Goal: Task Accomplishment & Management: Complete application form

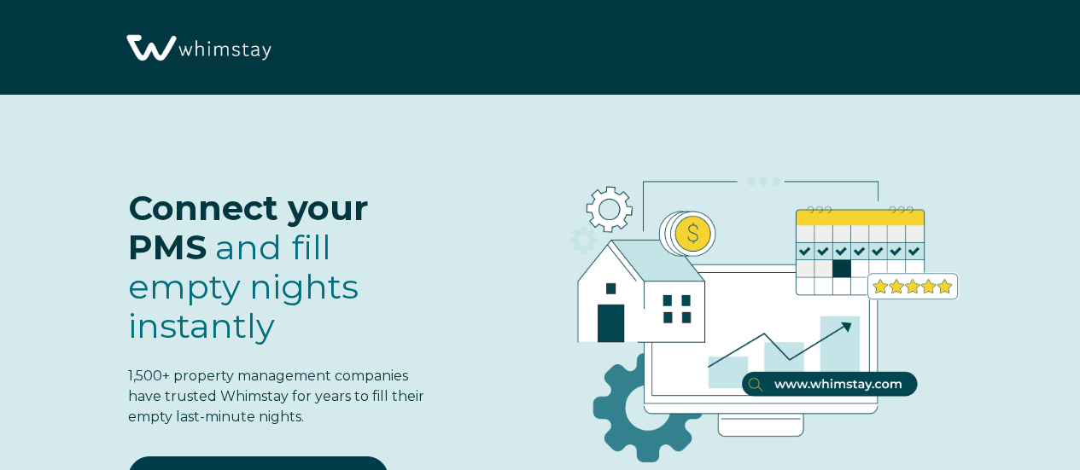
select select "US"
select select "Standard"
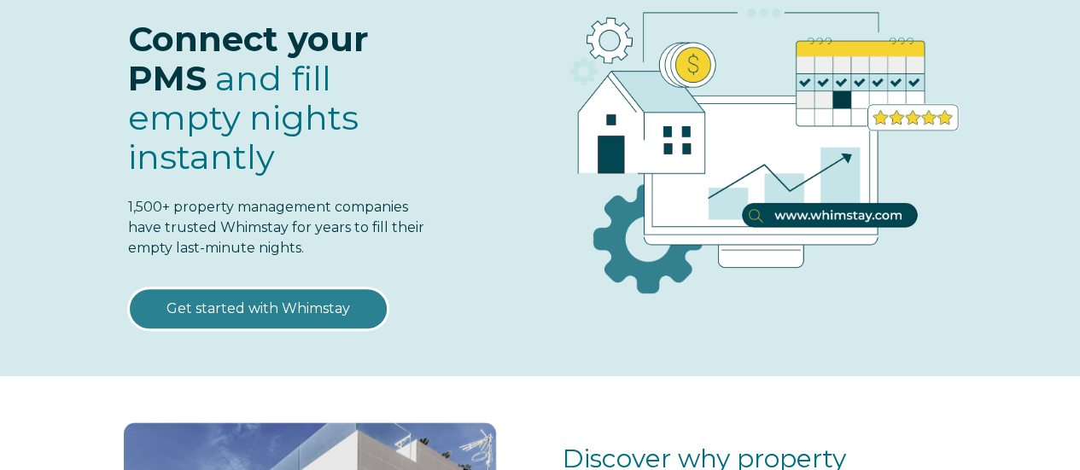
click at [287, 306] on link "Get started with Whimstay" at bounding box center [258, 309] width 260 height 43
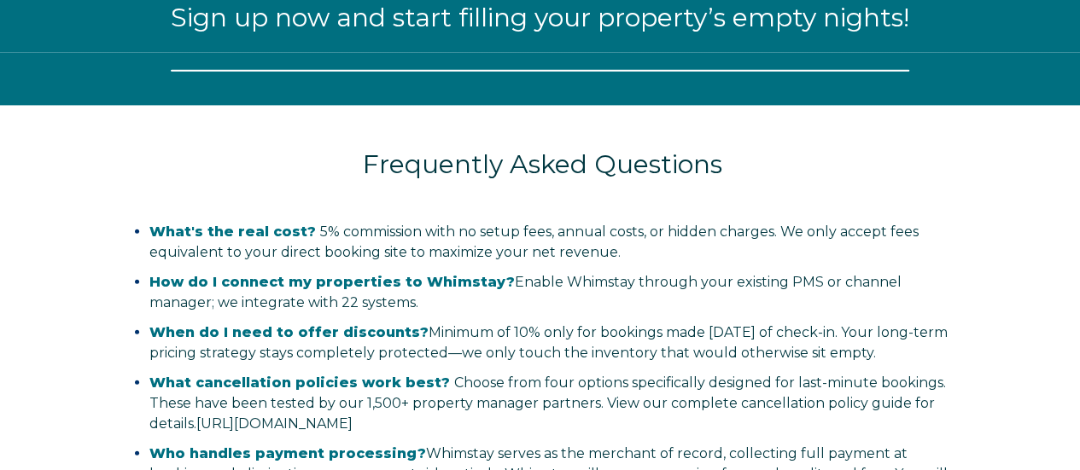
scroll to position [1947, 0]
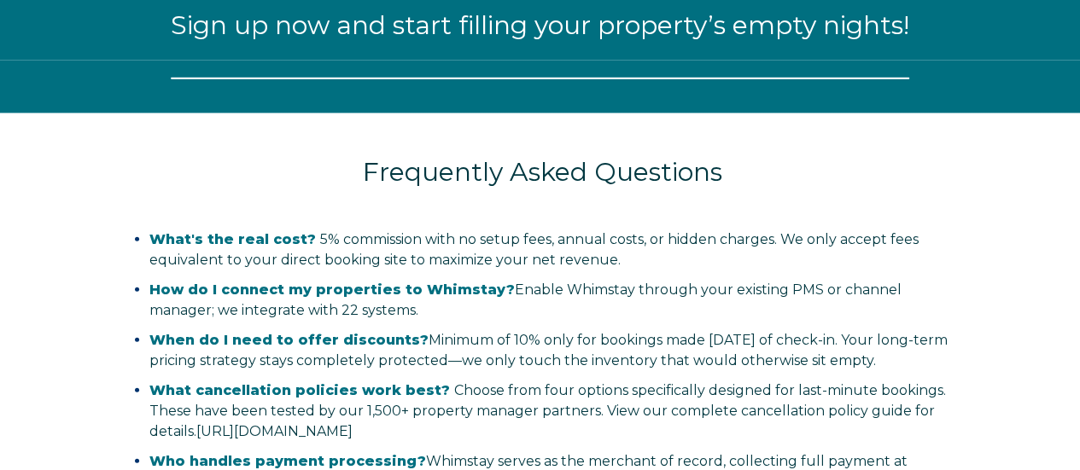
select select "US"
select select "Standard"
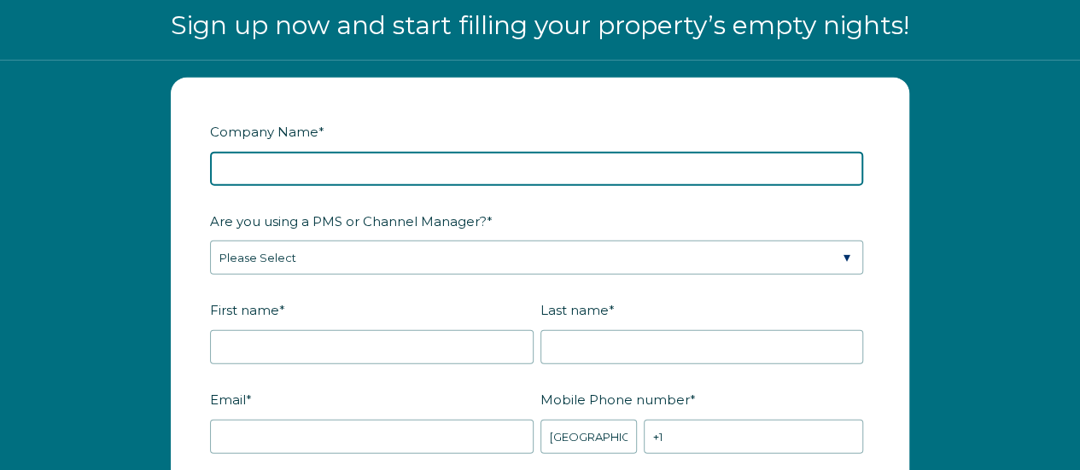
click at [368, 170] on input "Company Name *" at bounding box center [536, 169] width 653 height 34
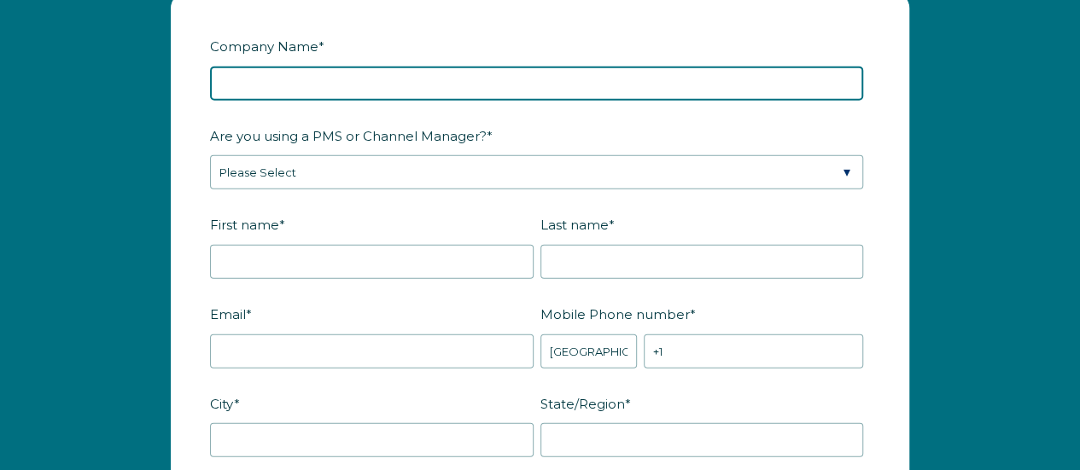
click at [633, 77] on input "Company Name *" at bounding box center [536, 84] width 653 height 34
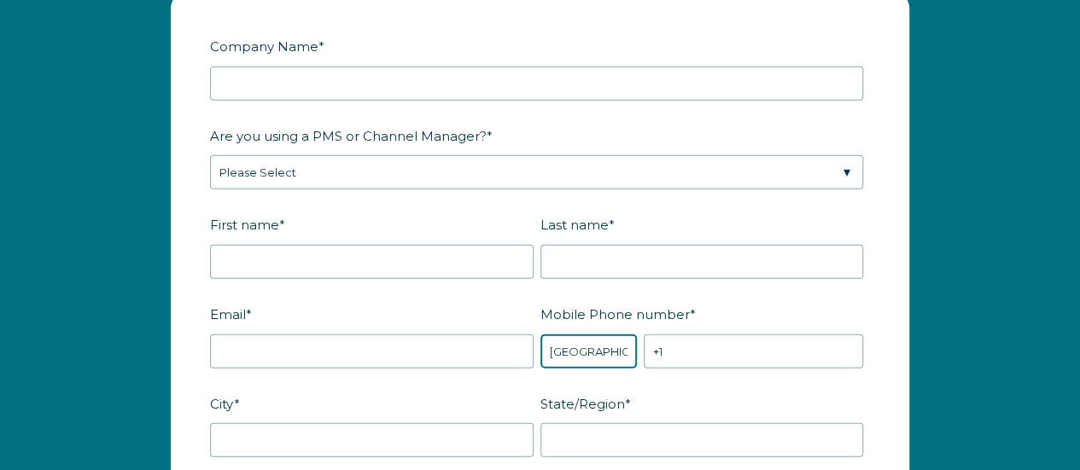
click at [582, 337] on div "Mobile Phone number * * [GEOGRAPHIC_DATA] (‫[GEOGRAPHIC_DATA]‬‎) [GEOGRAPHIC_DA…" at bounding box center [705, 334] width 330 height 69
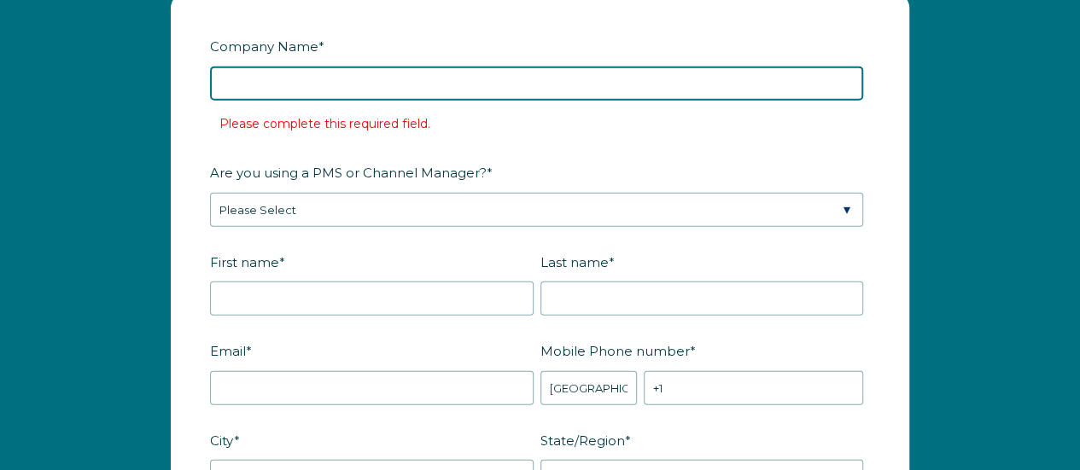
click at [241, 82] on input "Company Name *" at bounding box center [536, 84] width 653 height 34
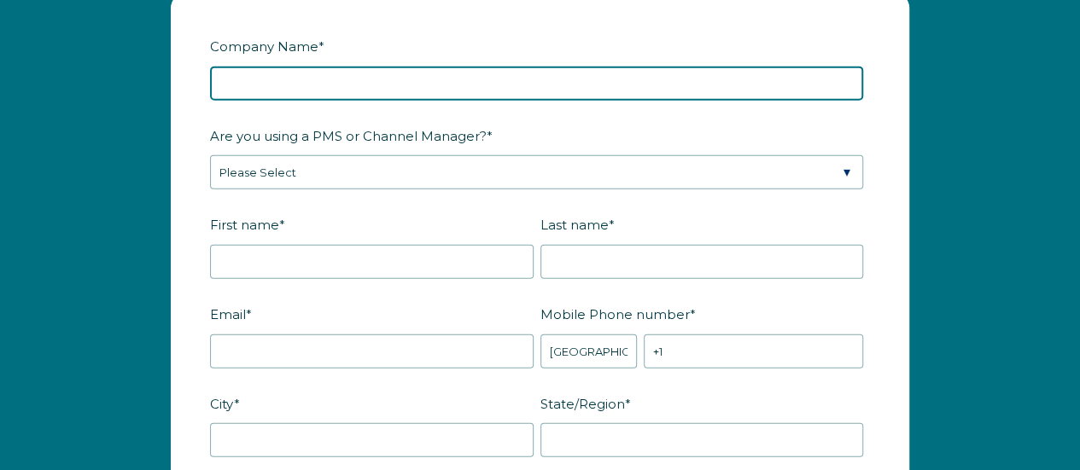
click at [651, 79] on input "Company Name *" at bounding box center [536, 84] width 653 height 34
type input "My Paradiso"
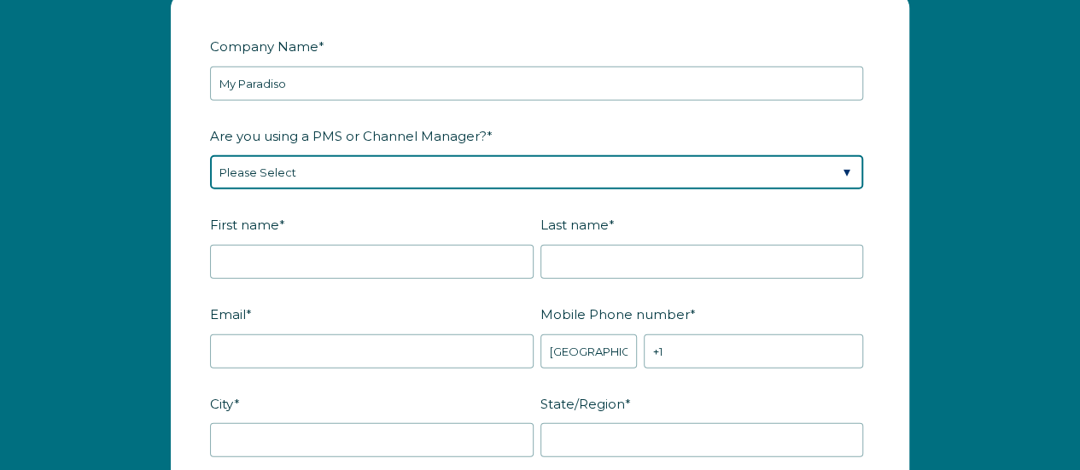
click at [611, 173] on select "Please Select Barefoot BookingPal Boost Brightside CiiRUS Escapia Guesty Hostaw…" at bounding box center [536, 172] width 653 height 34
select select "Not Listed"
click at [210, 155] on select "Please Select Barefoot BookingPal Boost Brightside CiiRUS Escapia Guesty Hostaw…" at bounding box center [536, 172] width 653 height 34
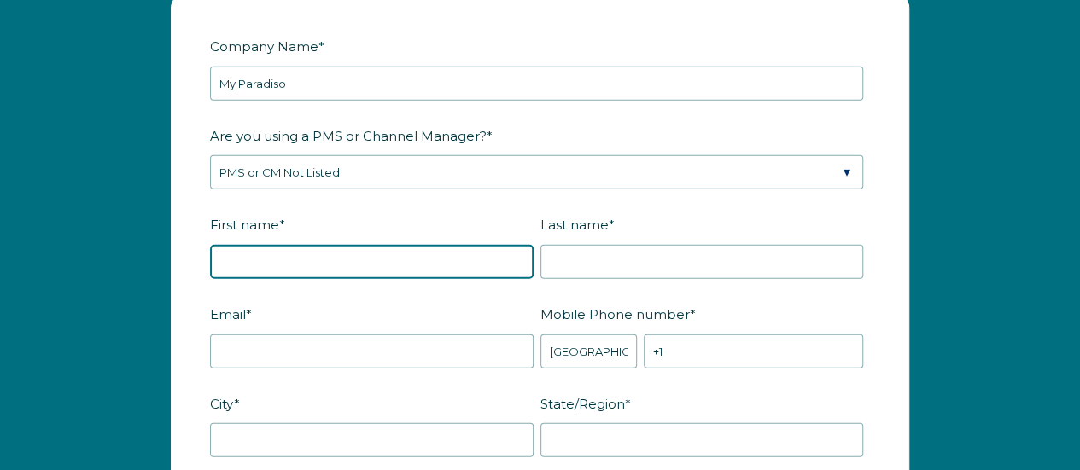
click at [386, 257] on input "First name *" at bounding box center [372, 262] width 324 height 34
type input "[PERSON_NAME]"
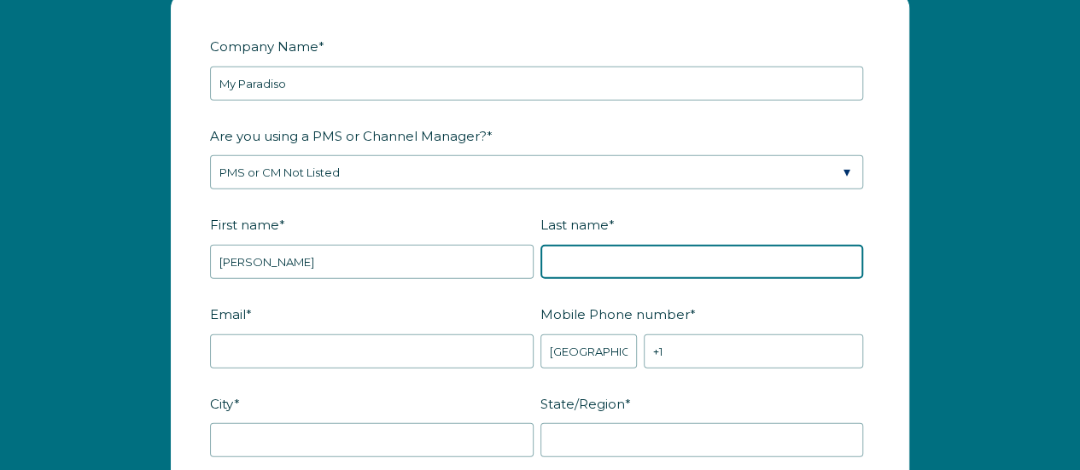
type input "[PERSON_NAME]"
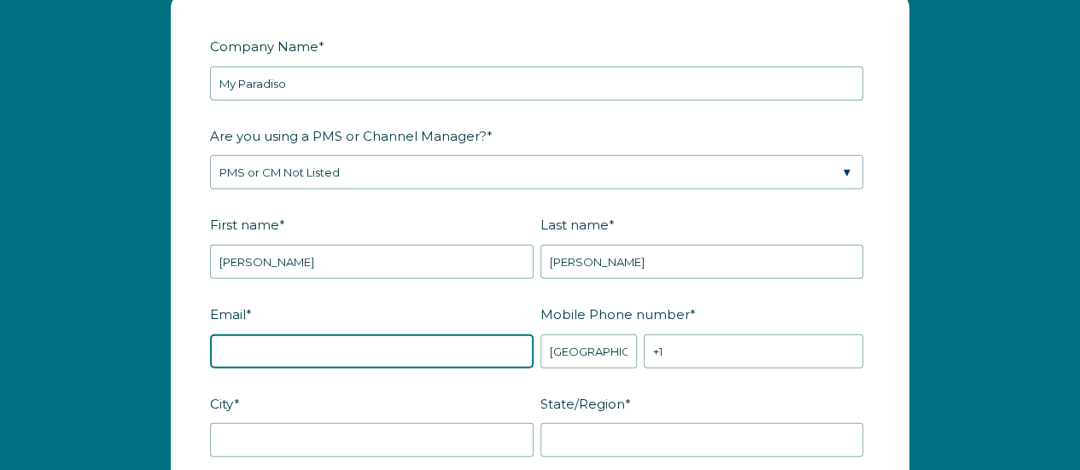
type input "[EMAIL_ADDRESS][DOMAIN_NAME]"
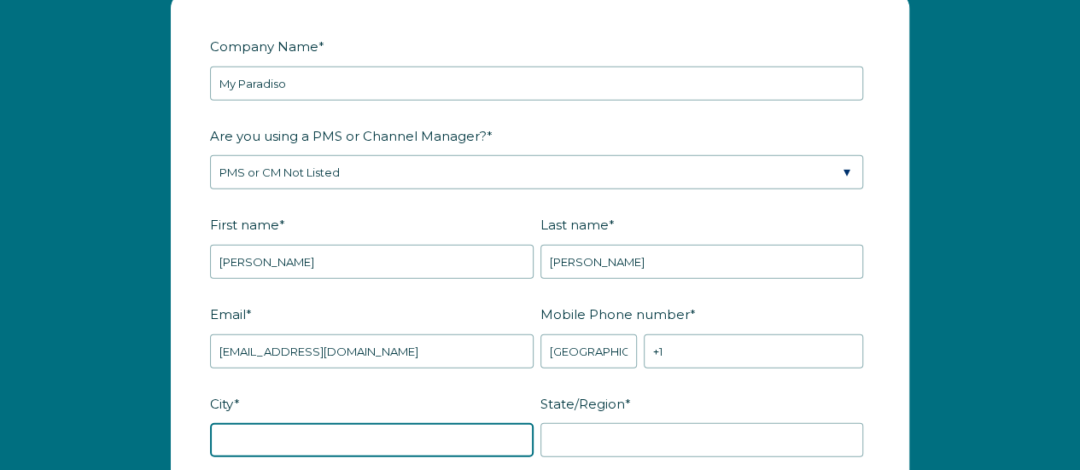
type input "San Leandro"
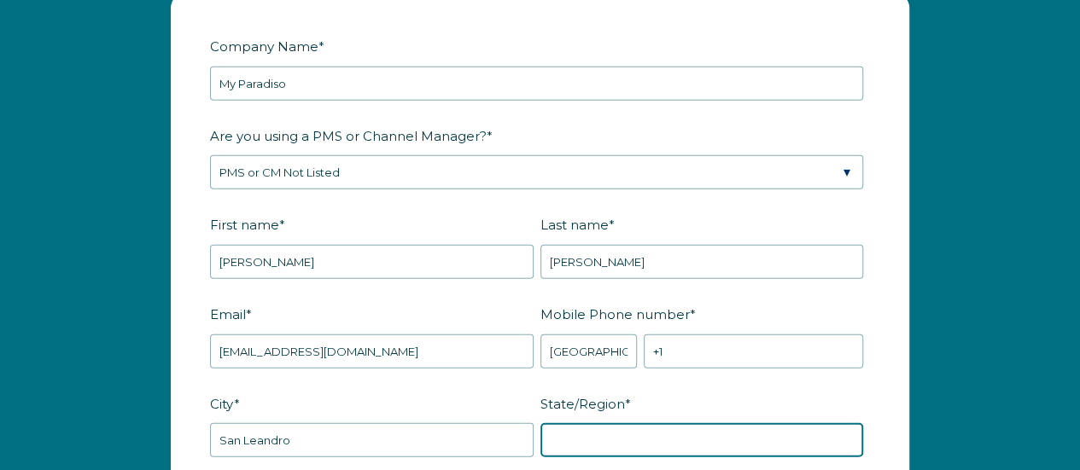
type input "[US_STATE]"
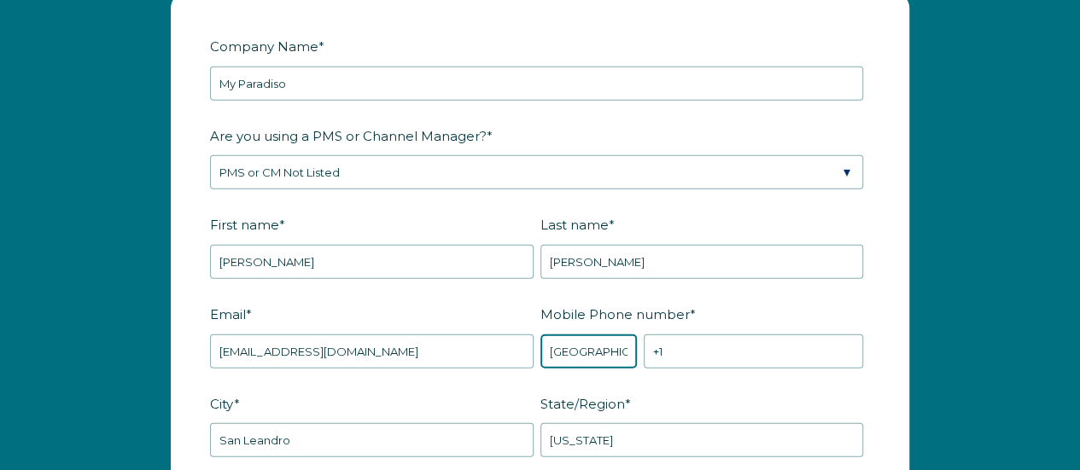
click at [584, 348] on select "* [GEOGRAPHIC_DATA] (‫[GEOGRAPHIC_DATA]‬‎) [GEOGRAPHIC_DATA] ([GEOGRAPHIC_DATA]…" at bounding box center [588, 352] width 97 height 34
select select "MX"
click at [540, 335] on select "* [GEOGRAPHIC_DATA] (‫[GEOGRAPHIC_DATA]‬‎) [GEOGRAPHIC_DATA] ([GEOGRAPHIC_DATA]…" at bounding box center [588, 352] width 97 height 34
type input "+52"
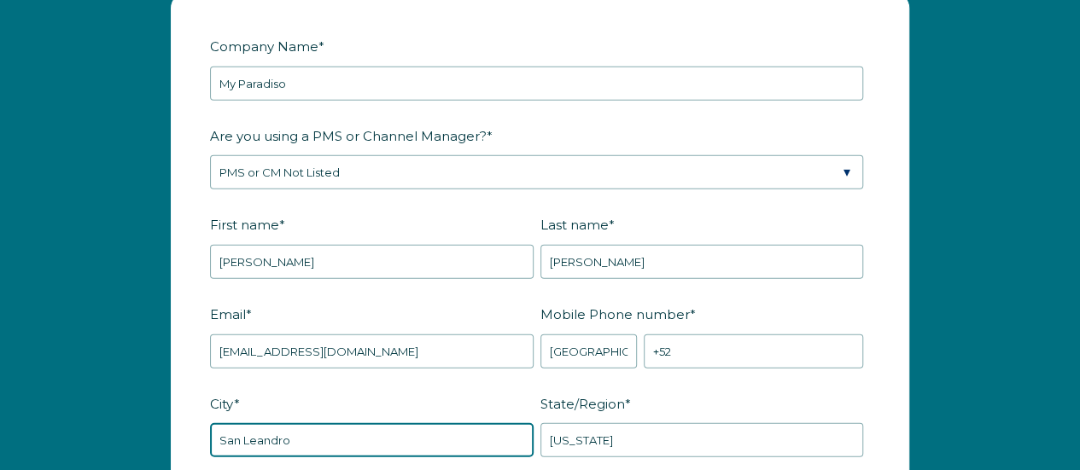
click at [306, 438] on input "San Leandro" at bounding box center [372, 440] width 324 height 34
drag, startPoint x: 299, startPoint y: 438, endPoint x: 53, endPoint y: 400, distance: 248.7
type input "[GEOGRAPHIC_DATA]"
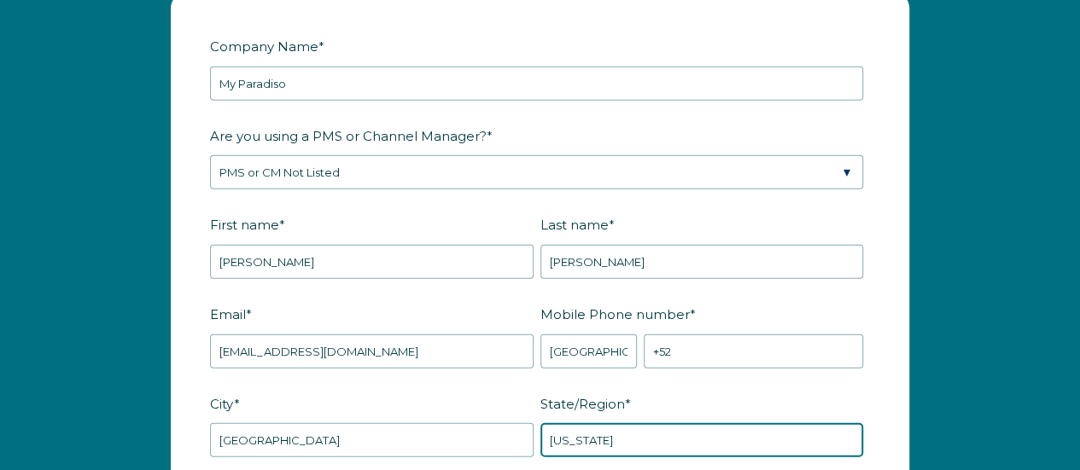
click at [644, 437] on input "[US_STATE]" at bounding box center [702, 440] width 324 height 34
type input "[GEOGRAPHIC_DATA]"
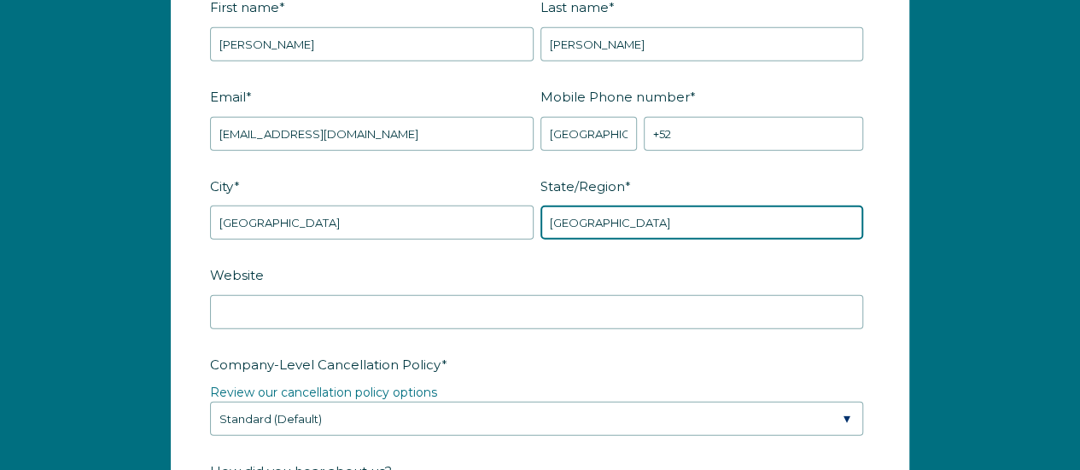
scroll to position [2288, 0]
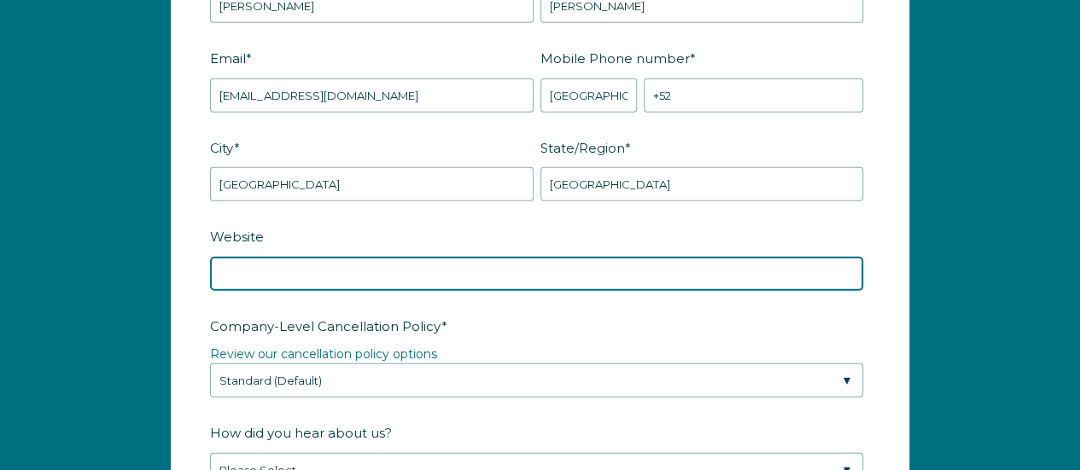
click at [698, 270] on input "Website" at bounding box center [536, 274] width 653 height 34
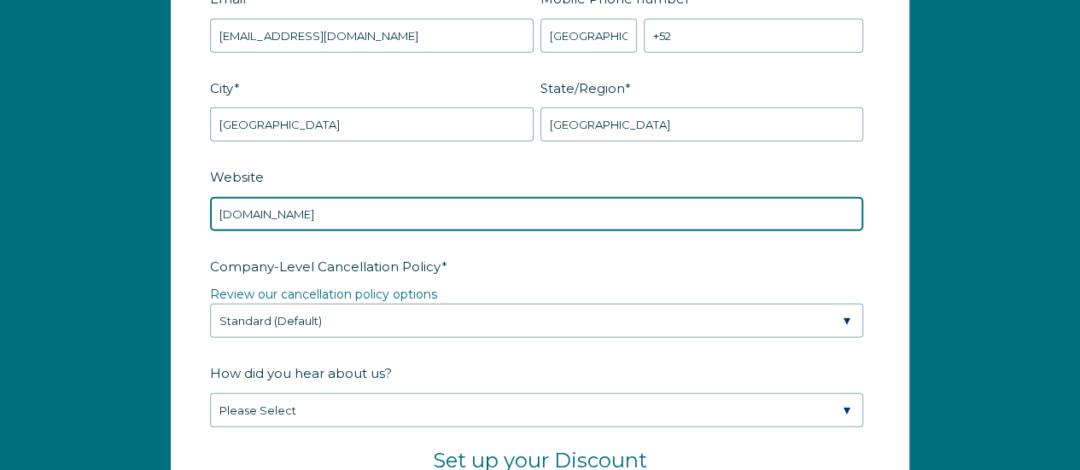
scroll to position [2374, 0]
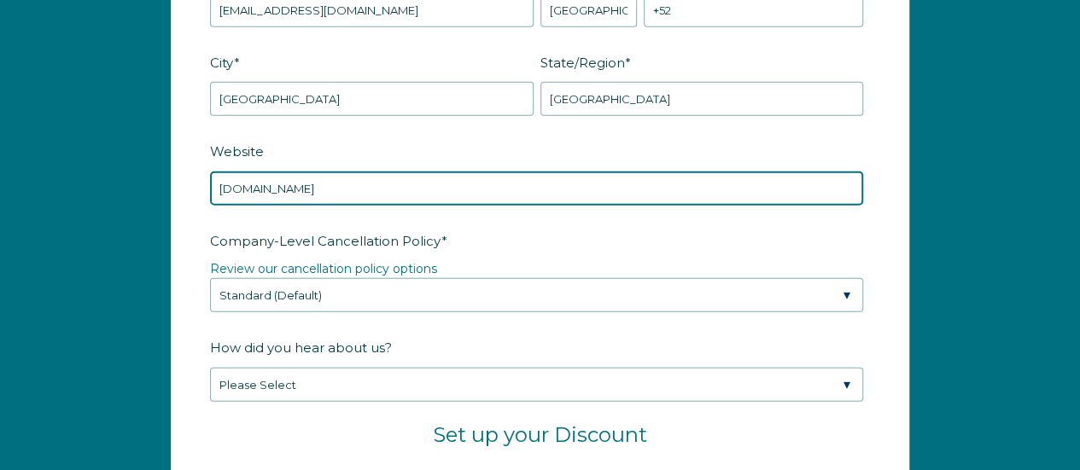
type input "[DOMAIN_NAME]"
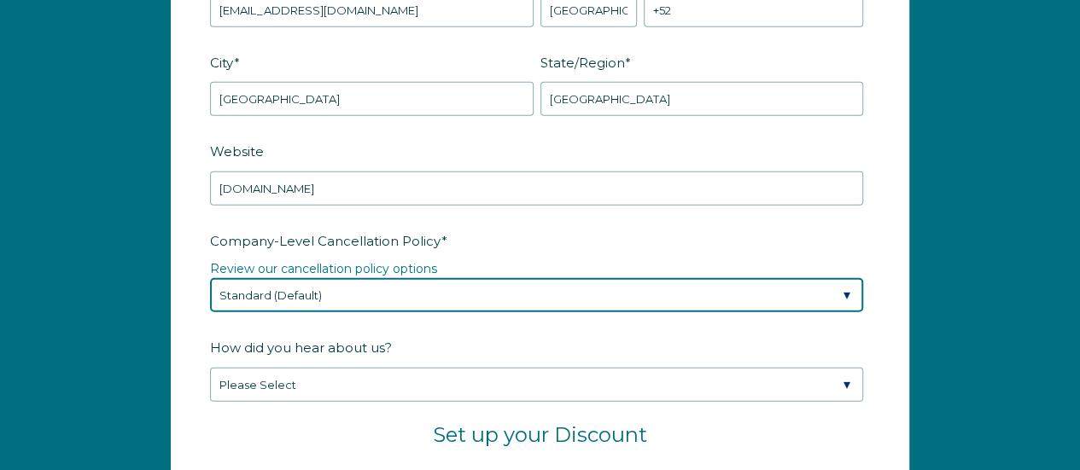
click at [697, 289] on select "Please Select Partial Standard (Default) Moderate Strict" at bounding box center [536, 295] width 653 height 34
select select "Moderate"
click at [210, 278] on select "Please Select Partial Standard (Default) Moderate Strict" at bounding box center [536, 295] width 653 height 34
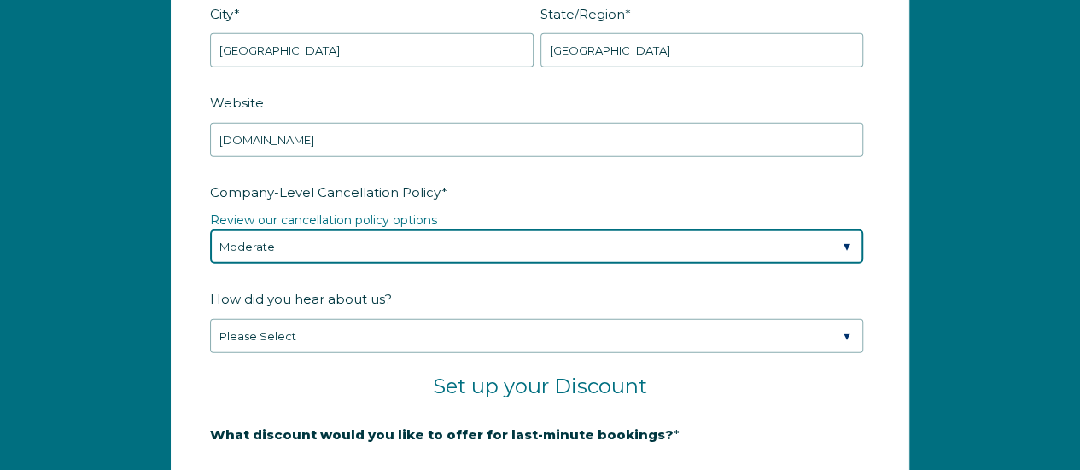
scroll to position [2459, 0]
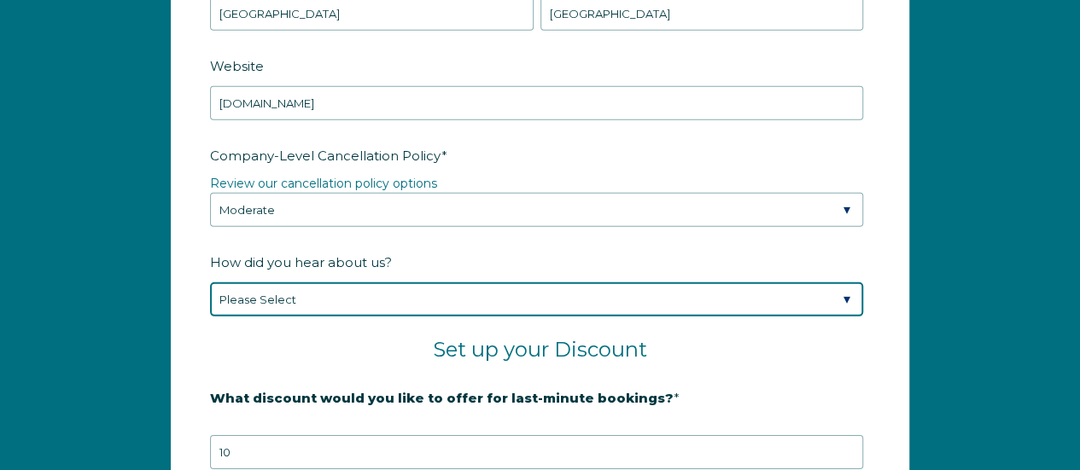
click at [714, 295] on select "Please Select Found Whimstay through a Google search Spoke to a Whimstay salesp…" at bounding box center [536, 300] width 653 height 34
select select "Podcast"
click at [210, 283] on select "Please Select Found Whimstay through a Google search Spoke to a Whimstay salesp…" at bounding box center [536, 300] width 653 height 34
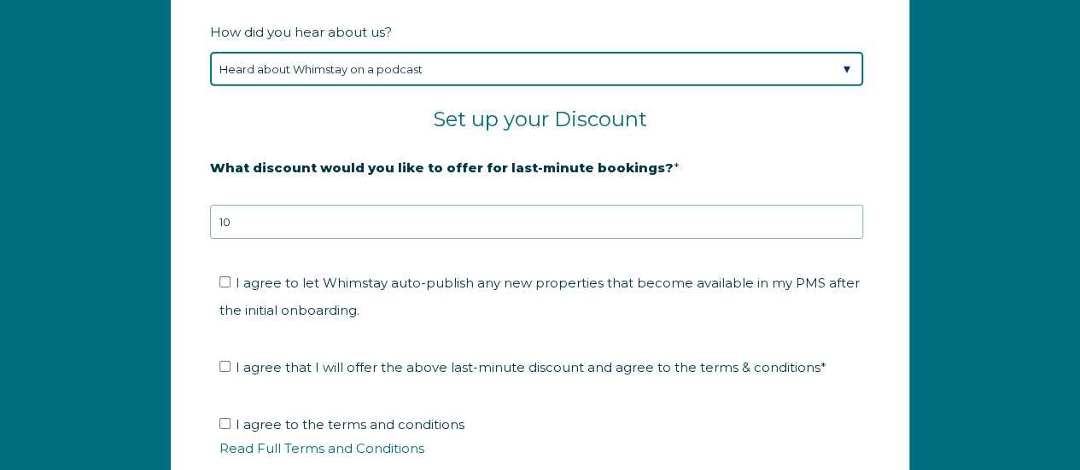
scroll to position [2715, 0]
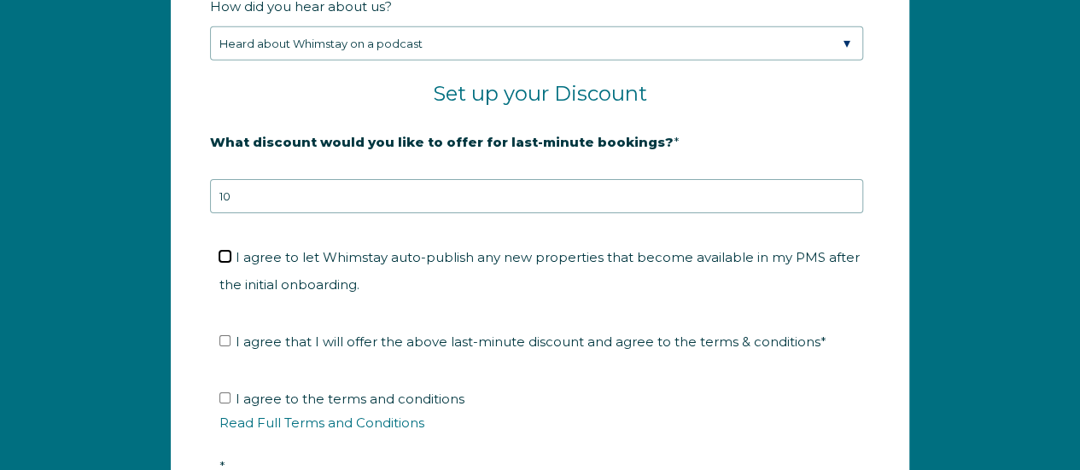
click at [225, 251] on input "I agree to let Whimstay auto-publish any new properties that become available i…" at bounding box center [224, 256] width 11 height 11
checkbox input "true"
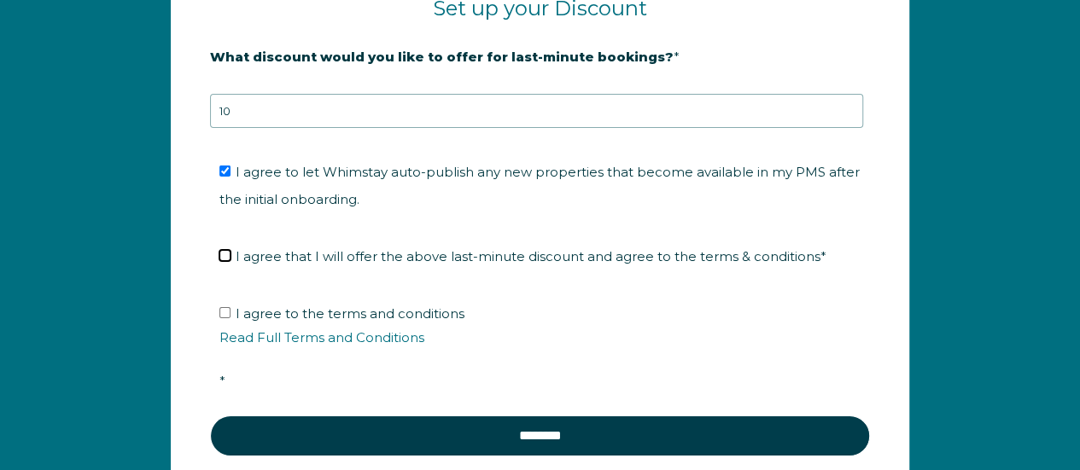
click at [224, 250] on input "I agree that I will offer the above last-minute discount and agree to the terms…" at bounding box center [224, 255] width 11 height 11
checkbox input "true"
click at [226, 307] on input "I agree to the terms and conditions Read Full Terms and Conditions *" at bounding box center [224, 312] width 11 height 11
checkbox input "true"
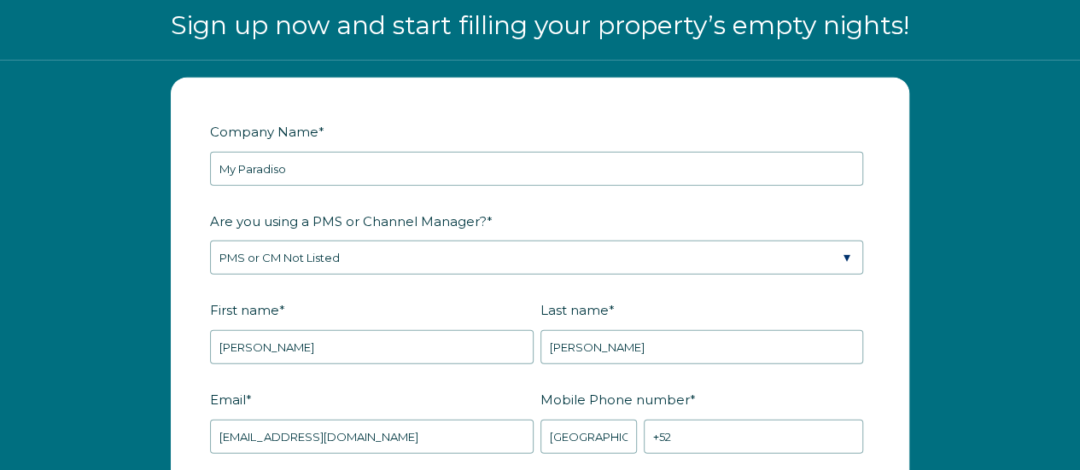
scroll to position [2032, 0]
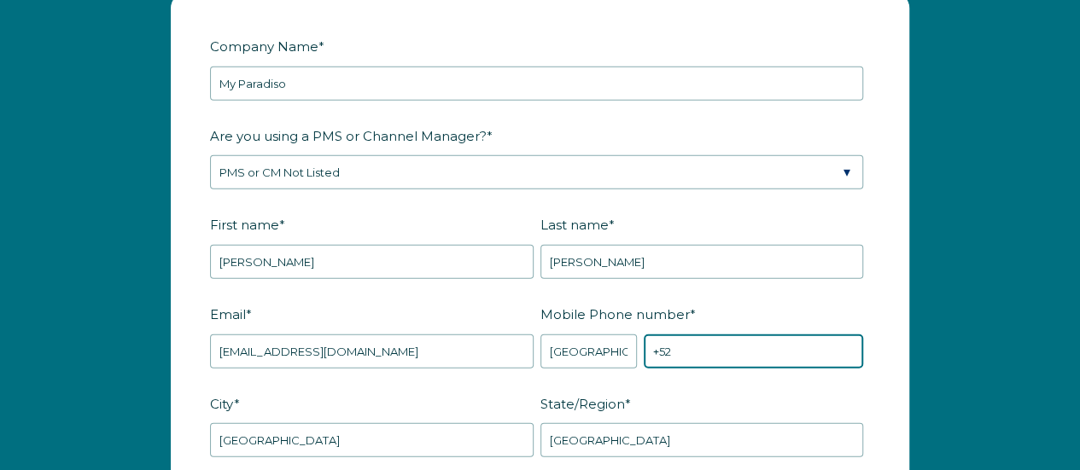
click at [741, 341] on input "+52" at bounding box center [753, 352] width 219 height 34
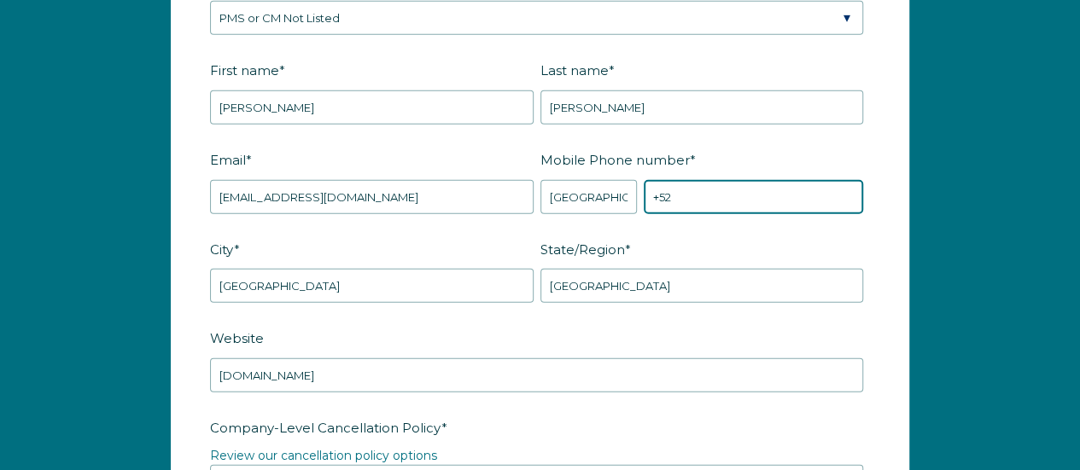
scroll to position [2203, 0]
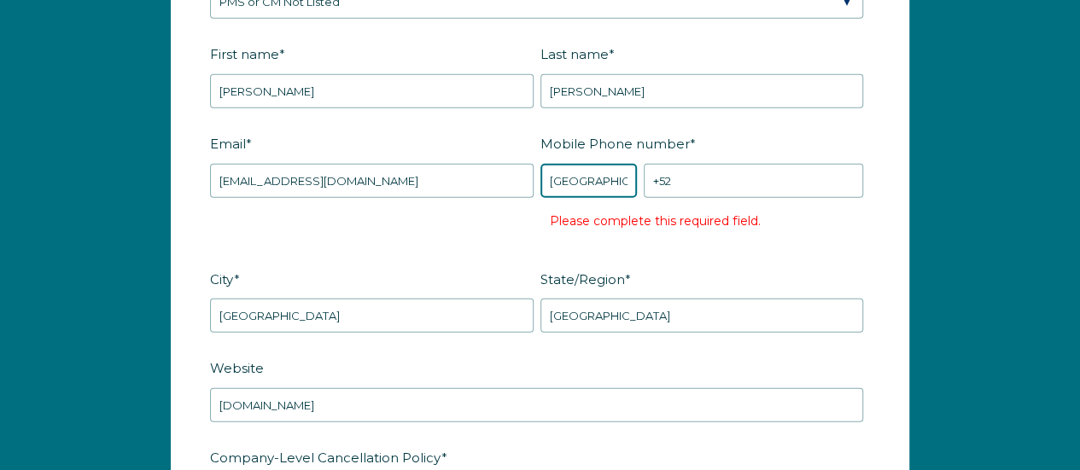
click at [596, 164] on select "* [GEOGRAPHIC_DATA] (‫[GEOGRAPHIC_DATA]‬‎) [GEOGRAPHIC_DATA] ([GEOGRAPHIC_DATA]…" at bounding box center [588, 181] width 97 height 34
select select "US"
click at [540, 164] on select "* [GEOGRAPHIC_DATA] (‫[GEOGRAPHIC_DATA]‬‎) [GEOGRAPHIC_DATA] ([GEOGRAPHIC_DATA]…" at bounding box center [588, 181] width 97 height 34
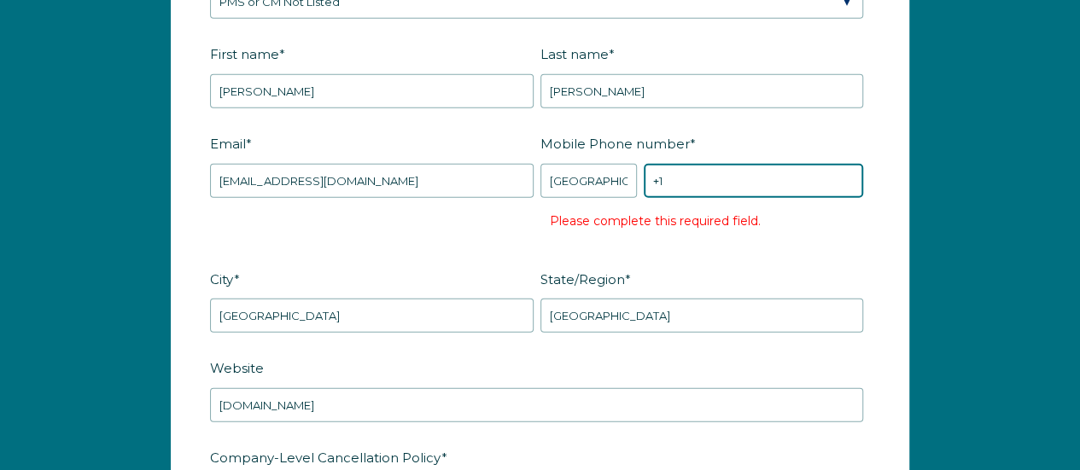
click at [680, 164] on input "+1" at bounding box center [753, 181] width 219 height 34
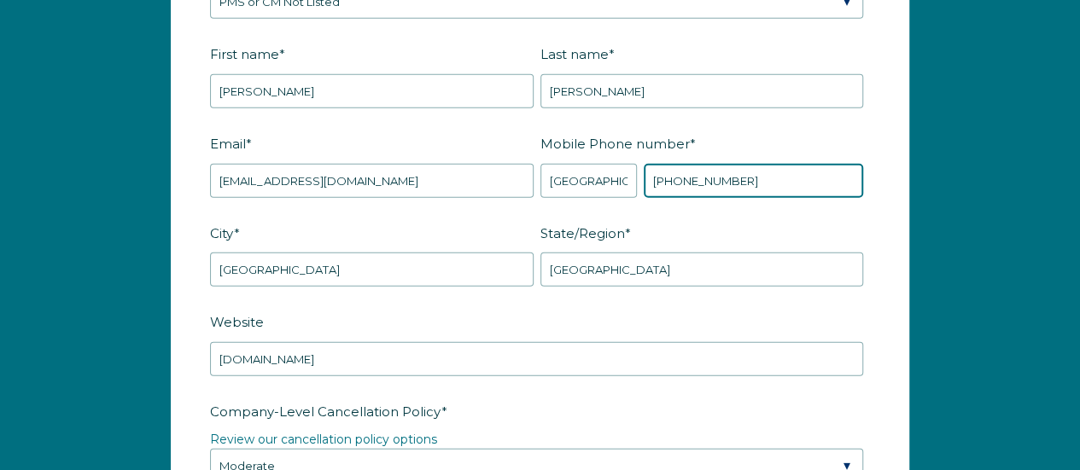
type input "[PHONE_NUMBER]"
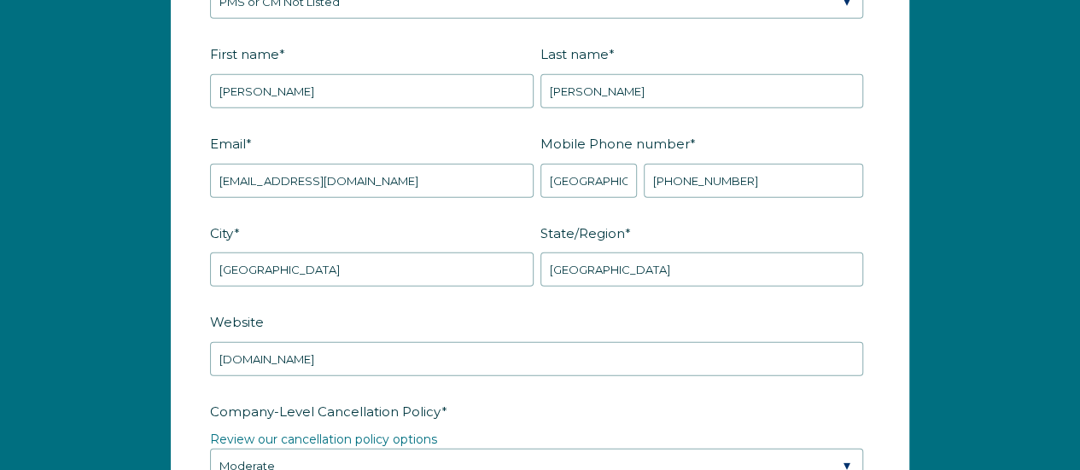
click at [712, 219] on label "State/Region *" at bounding box center [705, 234] width 330 height 30
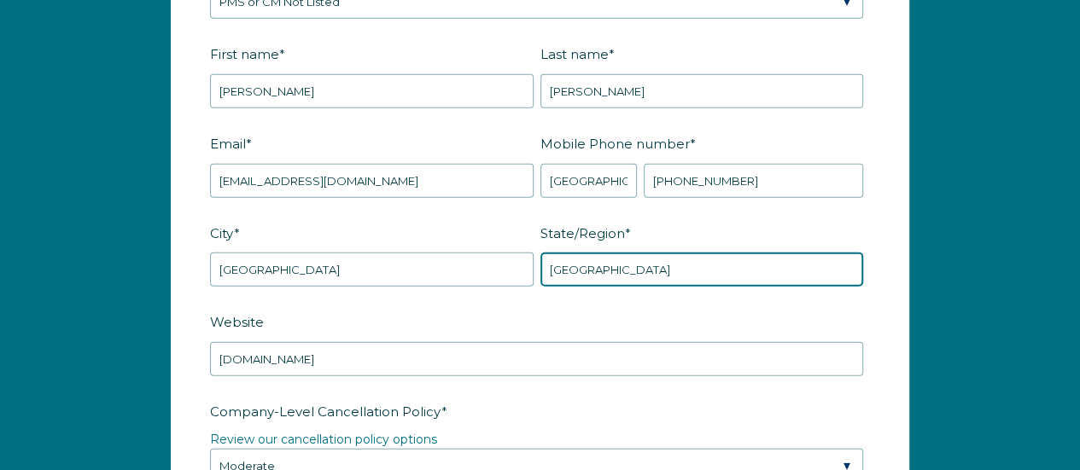
click at [712, 253] on input "[GEOGRAPHIC_DATA]" at bounding box center [702, 270] width 324 height 34
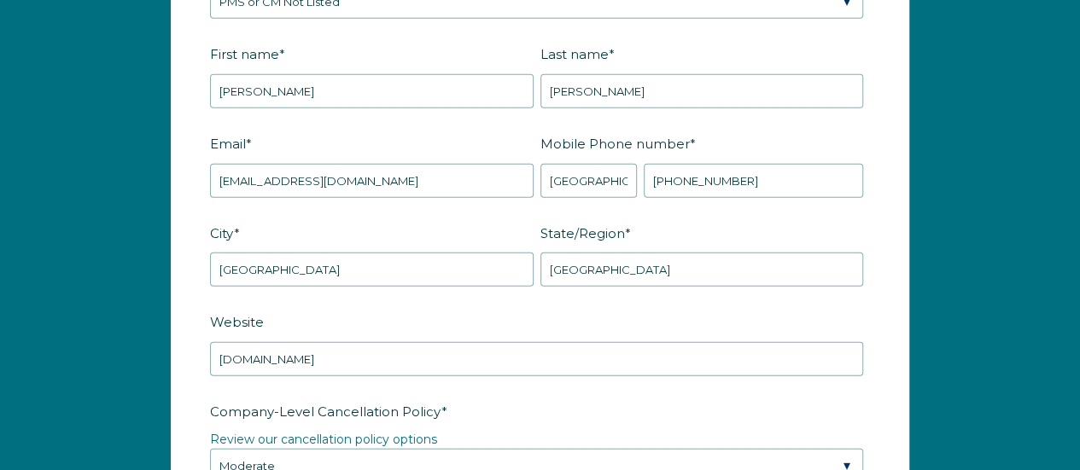
click at [688, 318] on label "Website" at bounding box center [540, 322] width 660 height 30
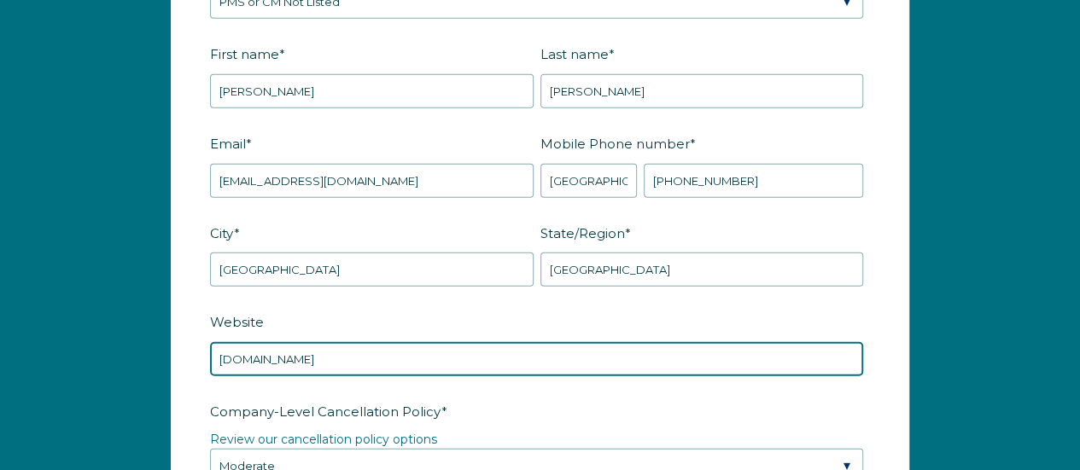
click at [688, 342] on input "[DOMAIN_NAME]" at bounding box center [536, 359] width 653 height 34
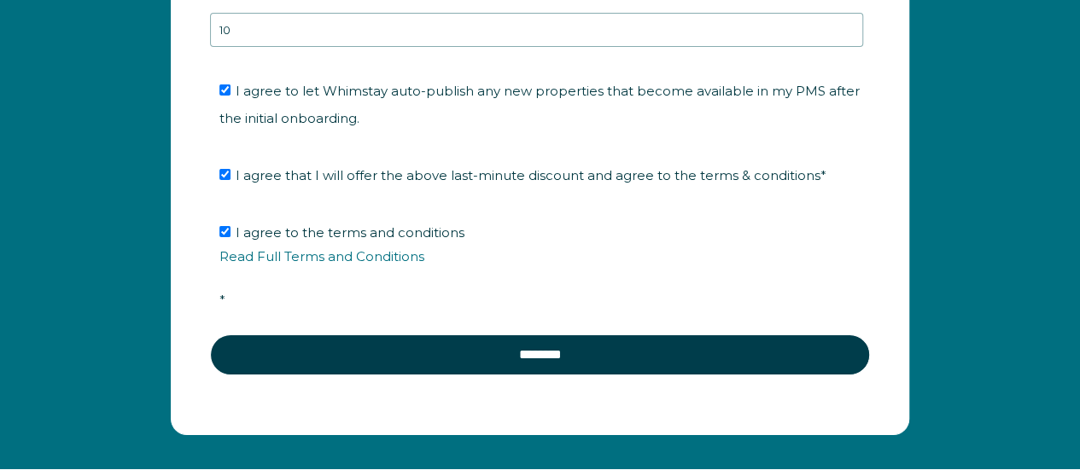
scroll to position [2886, 0]
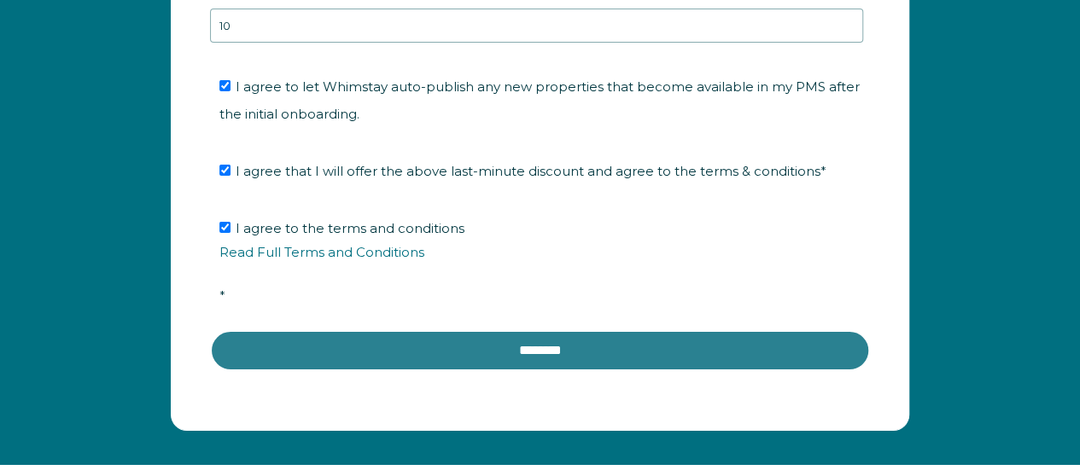
click at [557, 345] on input "********" at bounding box center [540, 350] width 660 height 41
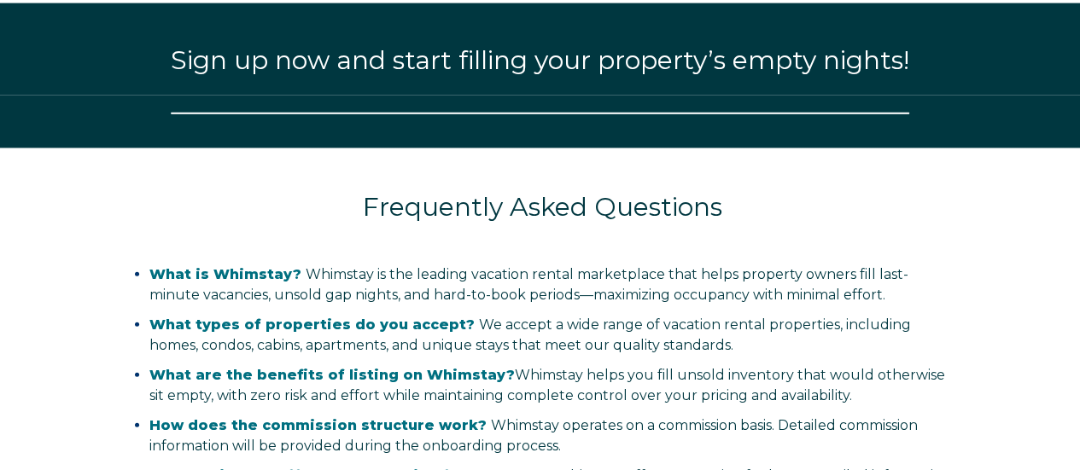
select select "US"
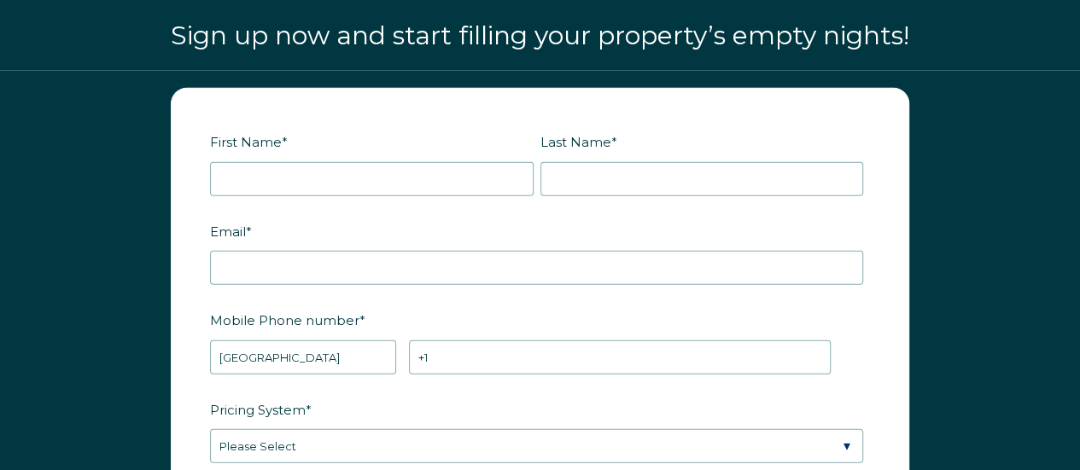
scroll to position [2037, 0]
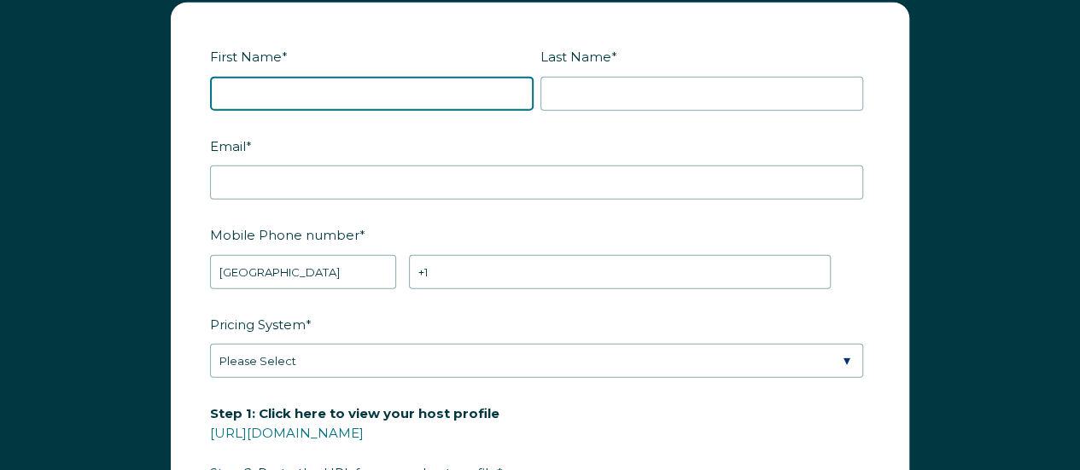
click at [364, 77] on input "First Name *" at bounding box center [372, 94] width 324 height 34
type input "[PERSON_NAME]"
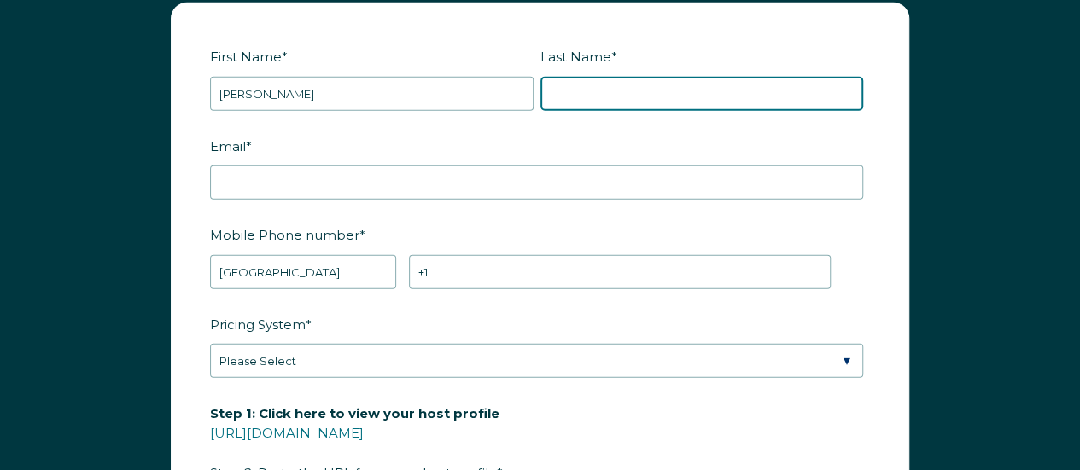
type input "[PERSON_NAME]"
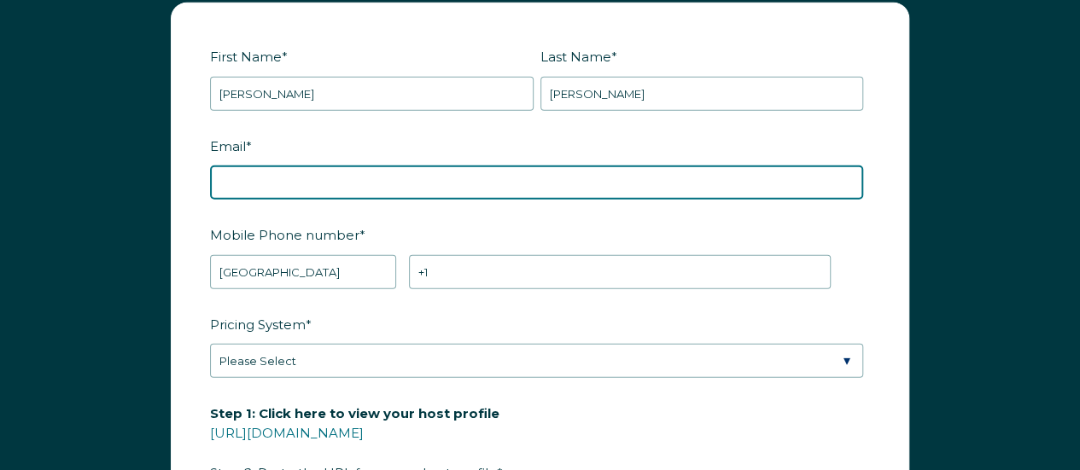
type input "[EMAIL_ADDRESS][DOMAIN_NAME]"
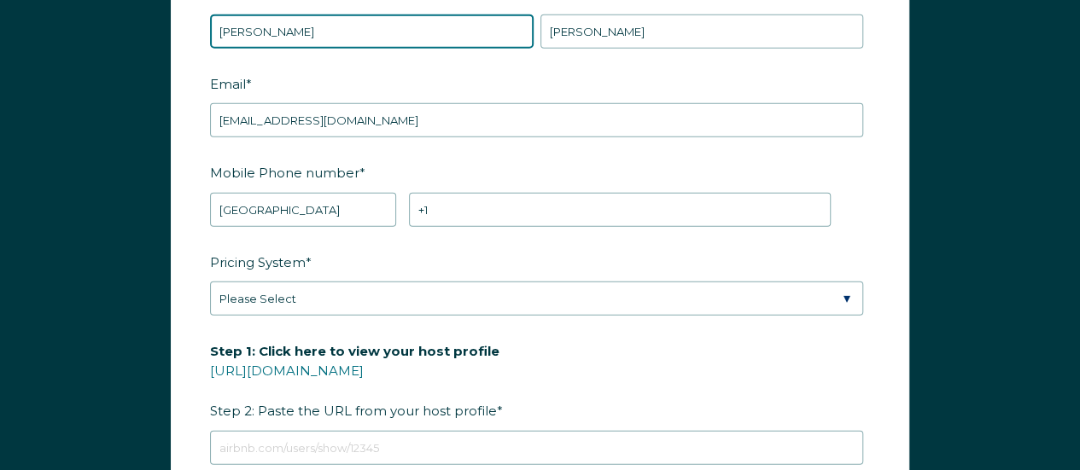
scroll to position [2123, 0]
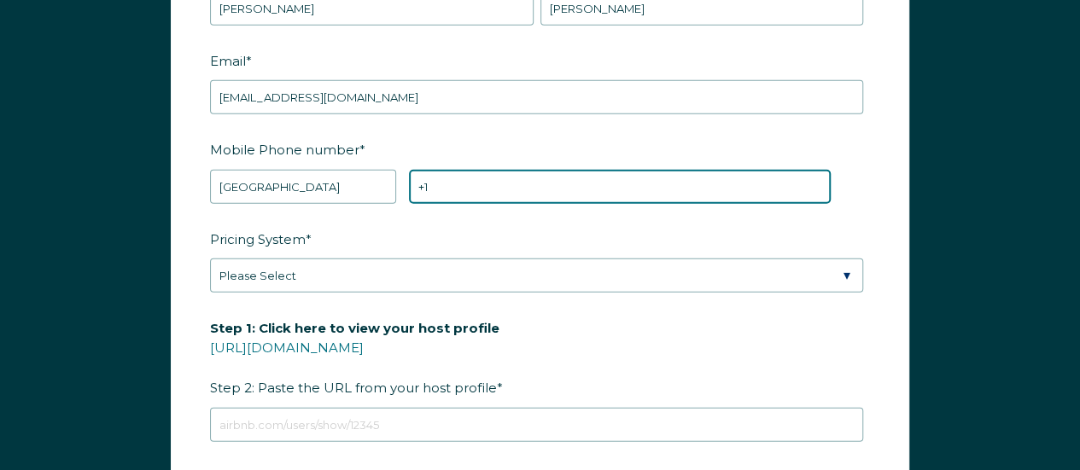
click at [458, 175] on input "+1" at bounding box center [620, 187] width 422 height 34
click at [458, 176] on input "+1" at bounding box center [620, 187] width 422 height 34
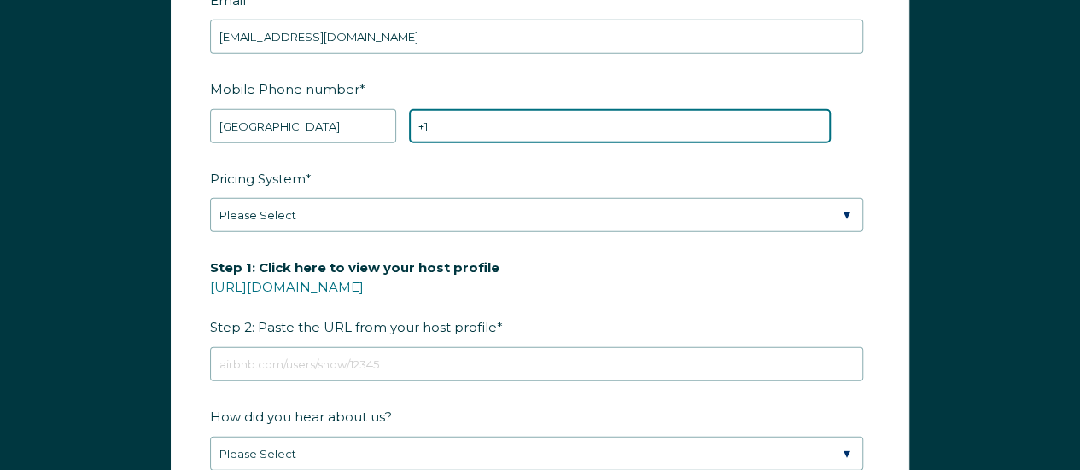
scroll to position [2208, 0]
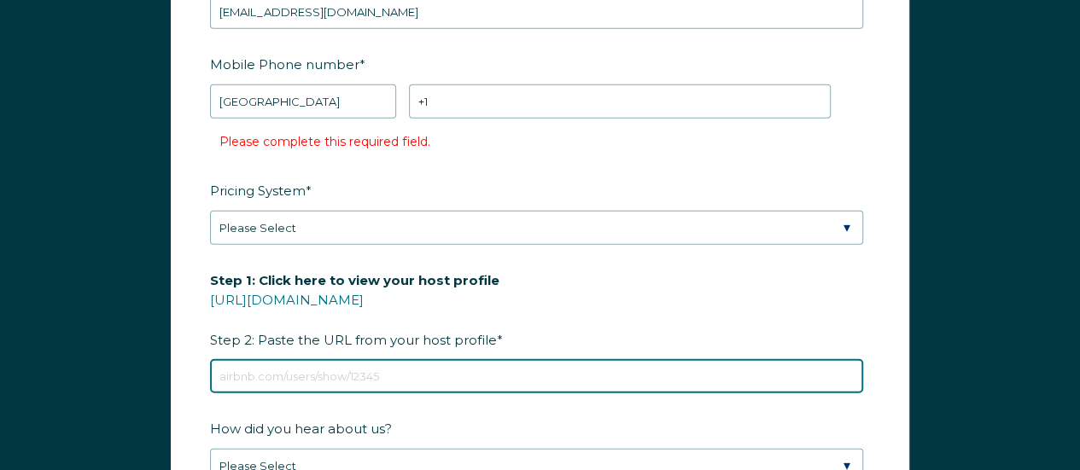
click at [384, 328] on div "Step 1: Click here to view your host profile https://www.airbnb.com/users/show/…" at bounding box center [540, 329] width 660 height 129
type input "[DOMAIN_NAME]"
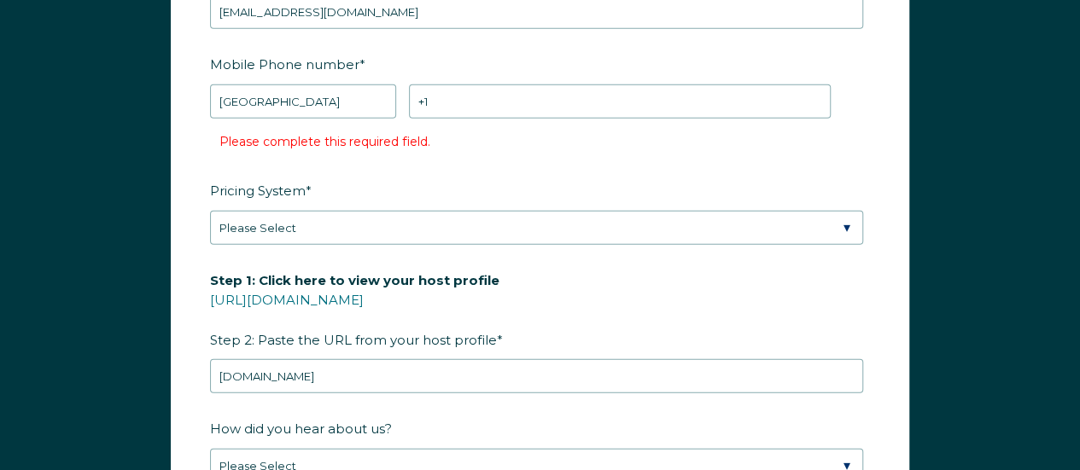
click at [550, 269] on label "Step 1: Click here to view your host profile https://www.airbnb.com/users/show/…" at bounding box center [540, 310] width 660 height 90
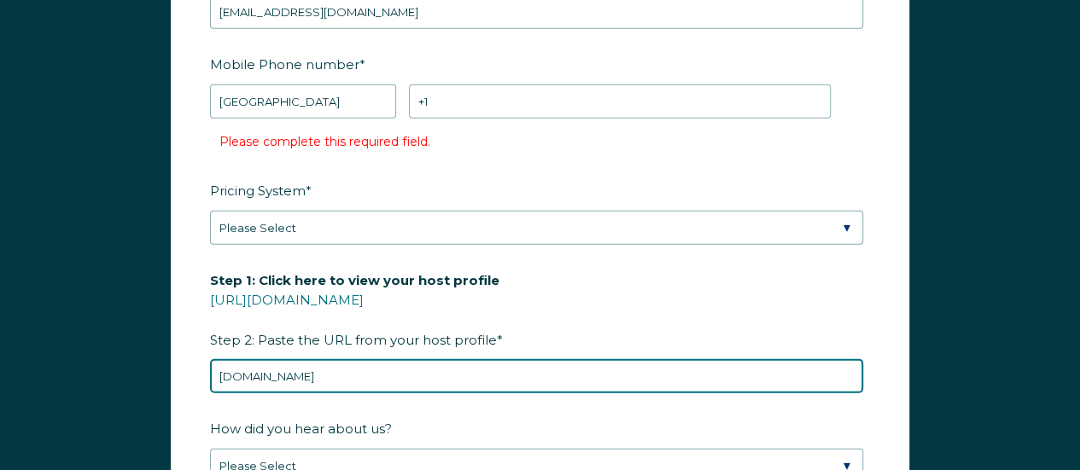
click at [550, 359] on input "[DOMAIN_NAME]" at bounding box center [536, 376] width 653 height 34
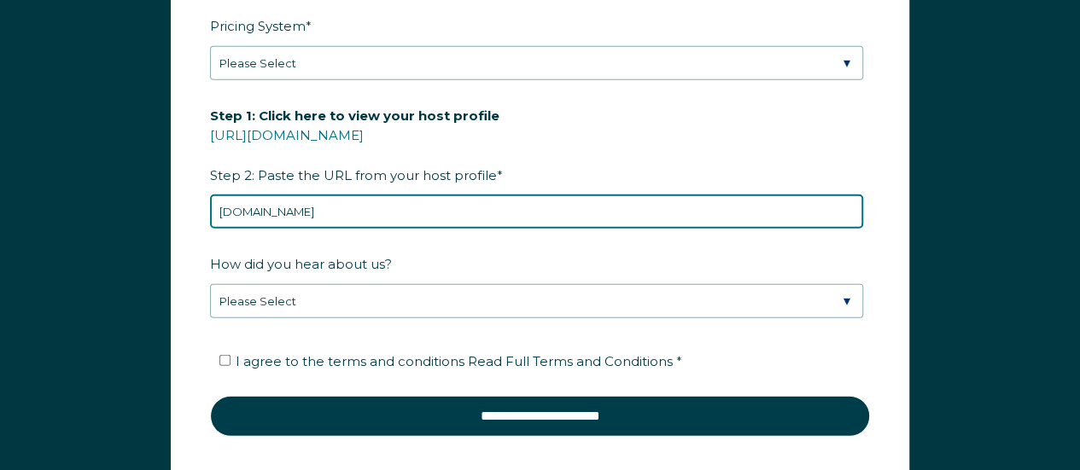
scroll to position [2379, 0]
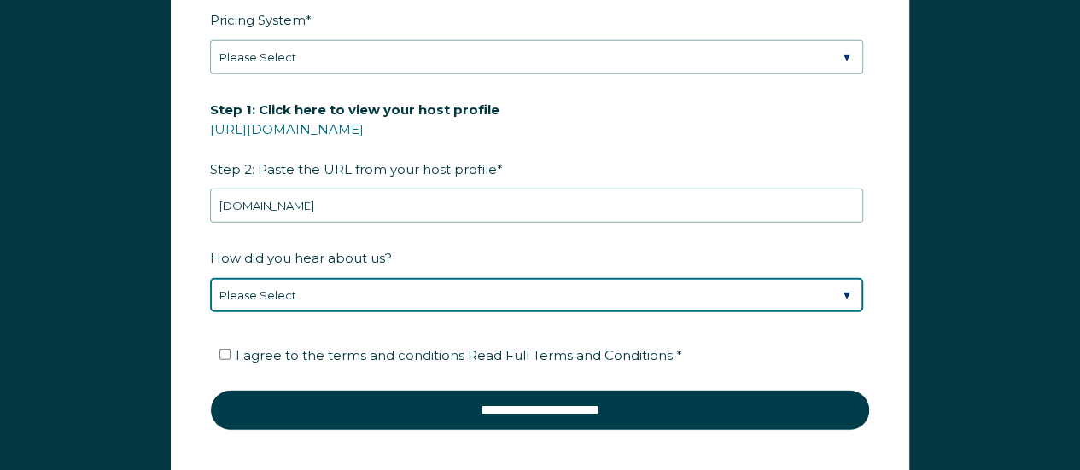
click at [391, 280] on select "Please Select Discovered Whimstay at an event or conference Found Whimstay thro…" at bounding box center [536, 295] width 653 height 34
select select "Other"
click at [210, 278] on select "Please Select Discovered Whimstay at an event or conference Found Whimstay thro…" at bounding box center [536, 295] width 653 height 34
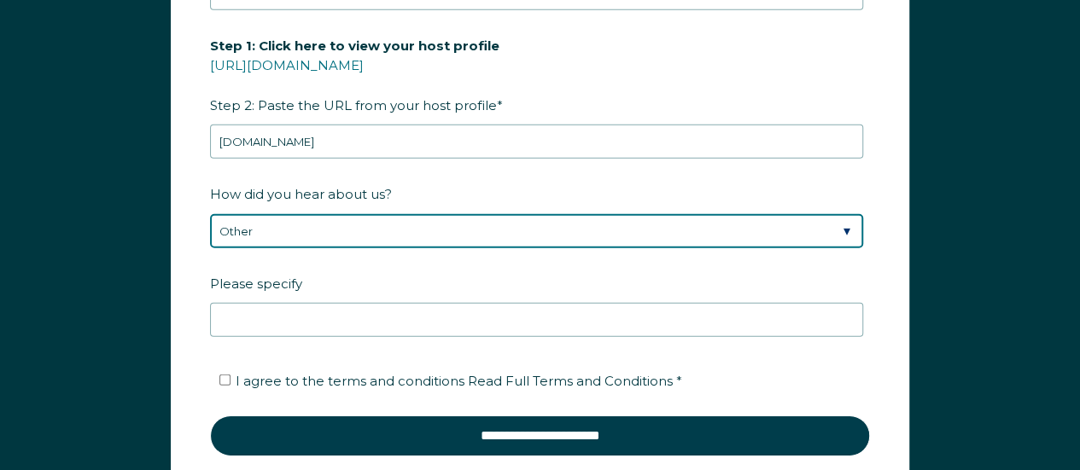
scroll to position [2464, 0]
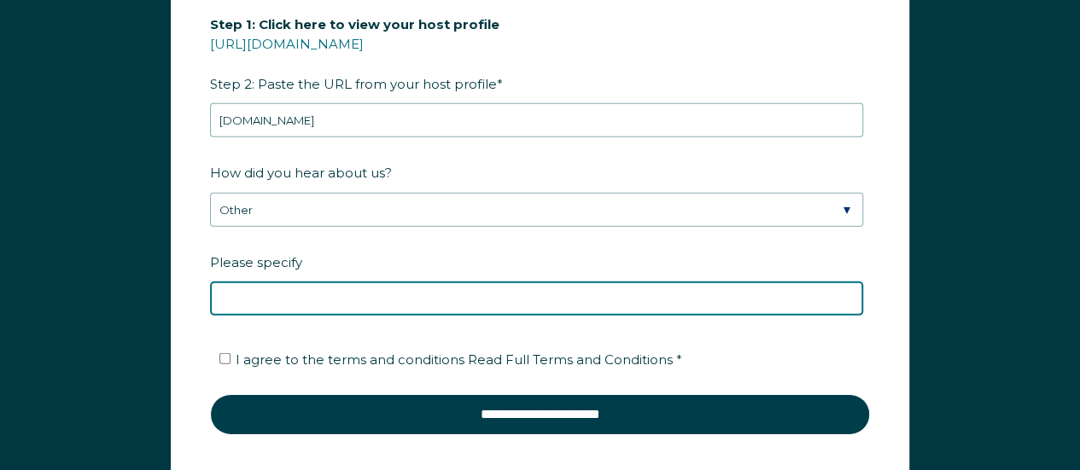
click at [393, 282] on input "Please specify" at bounding box center [536, 299] width 653 height 34
click at [265, 293] on input "youtubeer" at bounding box center [536, 299] width 653 height 34
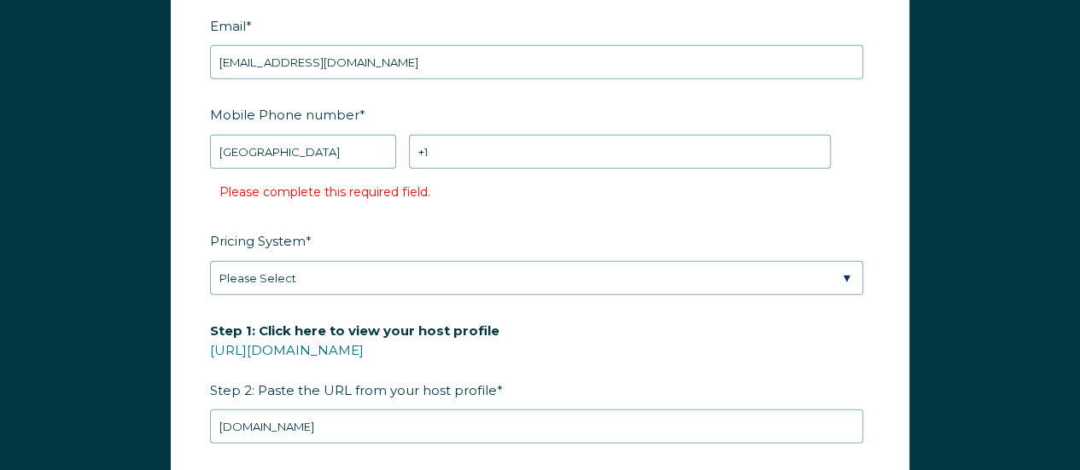
scroll to position [2123, 0]
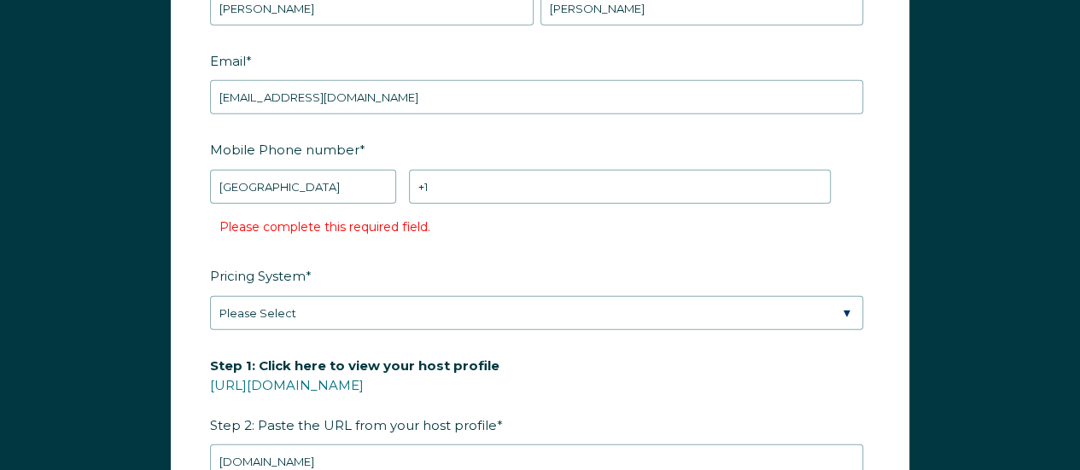
type input "youtuber"
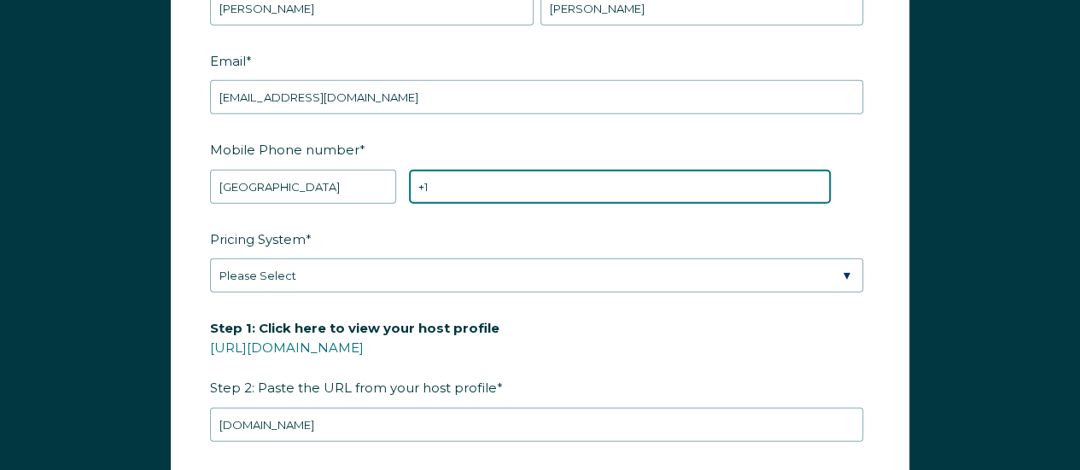
click at [447, 178] on input "+1" at bounding box center [620, 187] width 422 height 34
type input "[PHONE_NUMBER]"
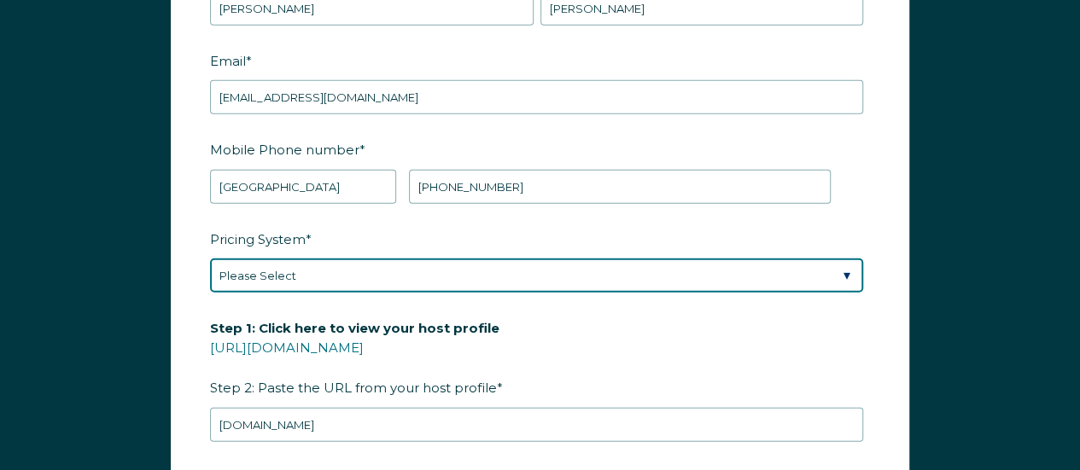
click at [389, 274] on select "Please Select Manual Airbnb Smart Pricing PriceLabs Wheelhouse Beyond Pricing 3…" at bounding box center [536, 276] width 653 height 34
select select "PriceLabs"
click at [210, 259] on select "Please Select Manual Airbnb Smart Pricing PriceLabs Wheelhouse Beyond Pricing 3…" at bounding box center [536, 276] width 653 height 34
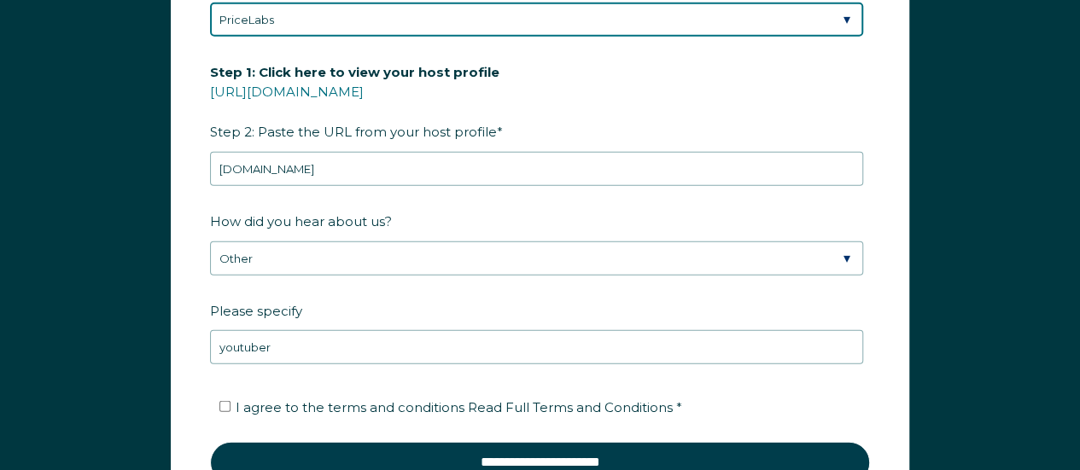
scroll to position [2464, 0]
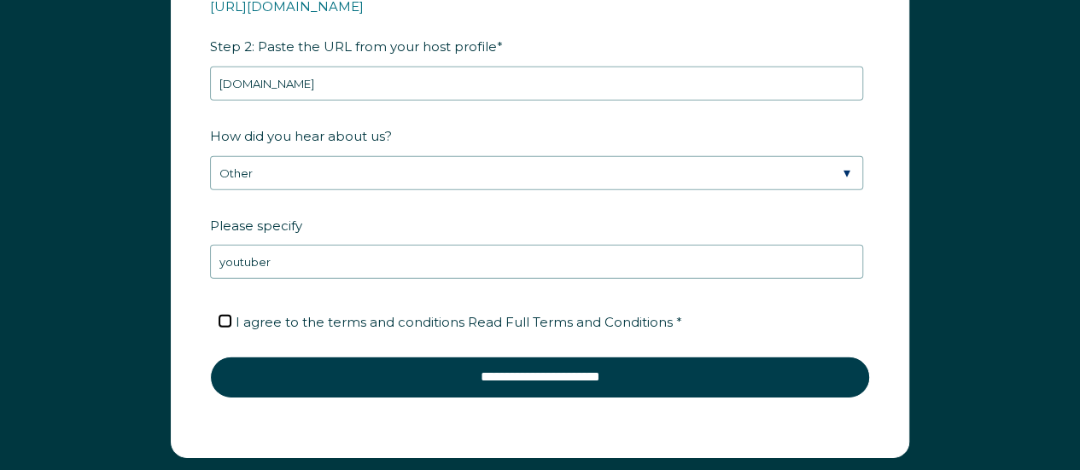
click at [227, 316] on input "I agree to the terms and conditions Read Full Terms and Conditions *" at bounding box center [224, 321] width 11 height 11
checkbox input "true"
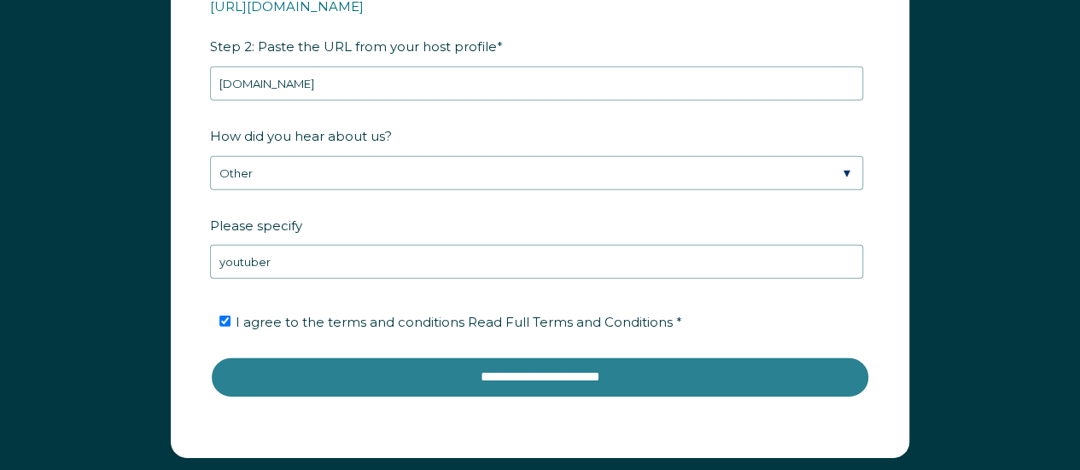
click at [498, 376] on input "**********" at bounding box center [540, 377] width 660 height 41
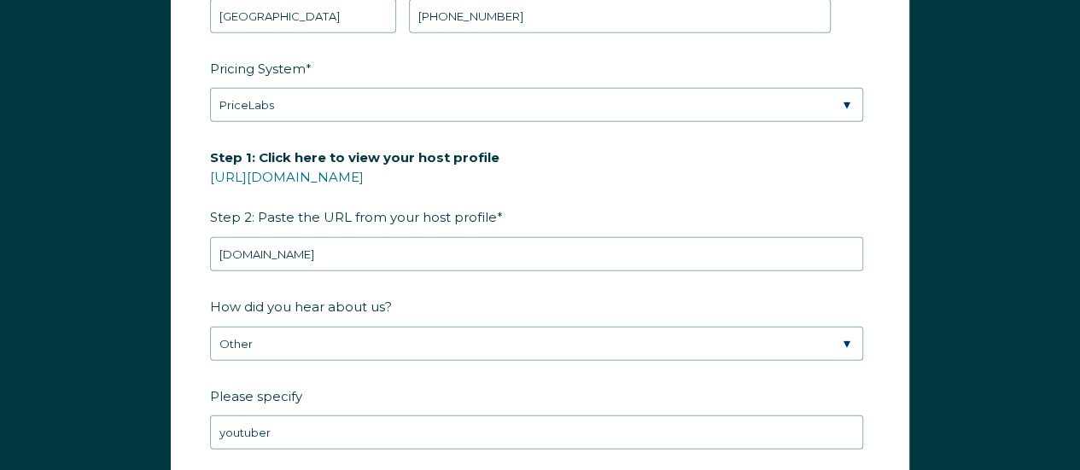
scroll to position [2379, 0]
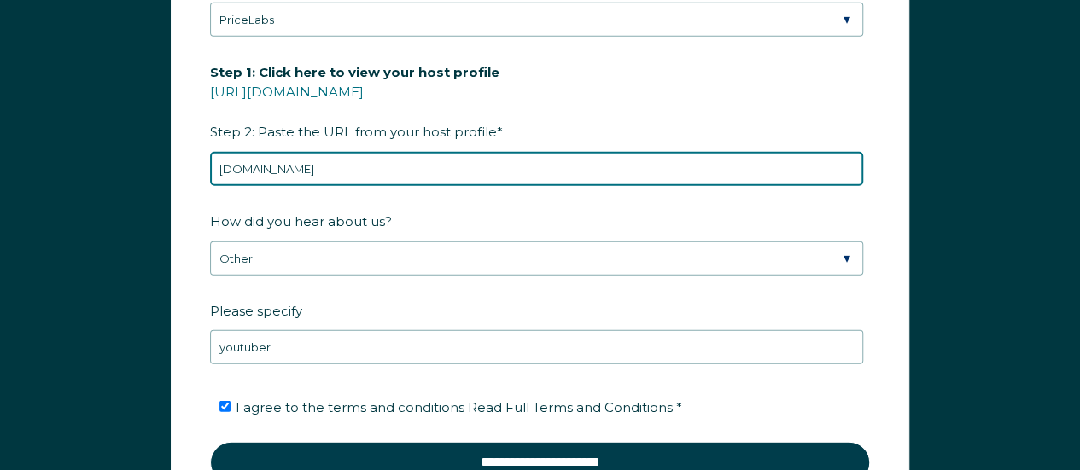
drag, startPoint x: 382, startPoint y: 153, endPoint x: 120, endPoint y: 143, distance: 263.1
click at [120, 143] on div "First Name * DEREK Last Name * Apodaca RBO Token Company ID Referrer Code Diale…" at bounding box center [540, 111] width 1080 height 934
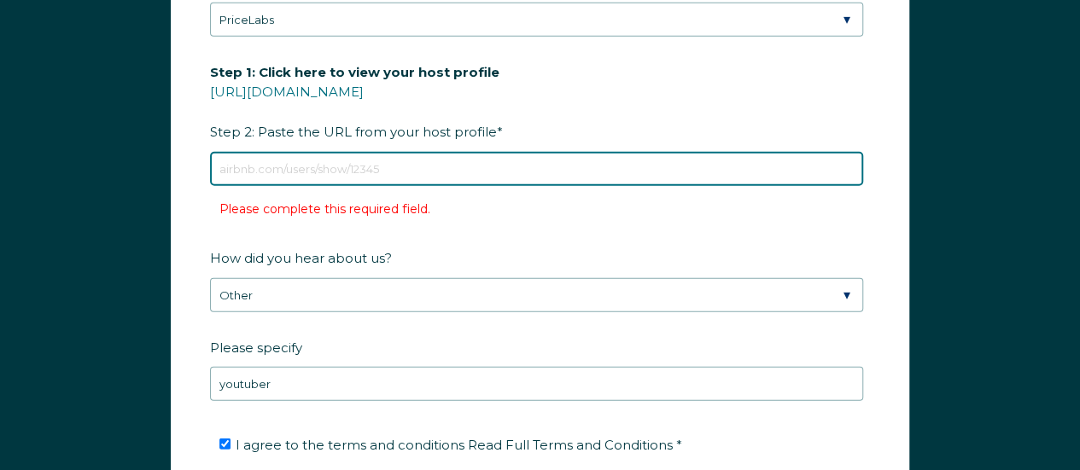
click at [464, 159] on input "Step 1: Click here to view your host profile https://www.airbnb.com/users/show/…" at bounding box center [536, 169] width 653 height 34
paste input "https://www.airbnb.com/hosting/listings/editor/39195137/details/custom-link"
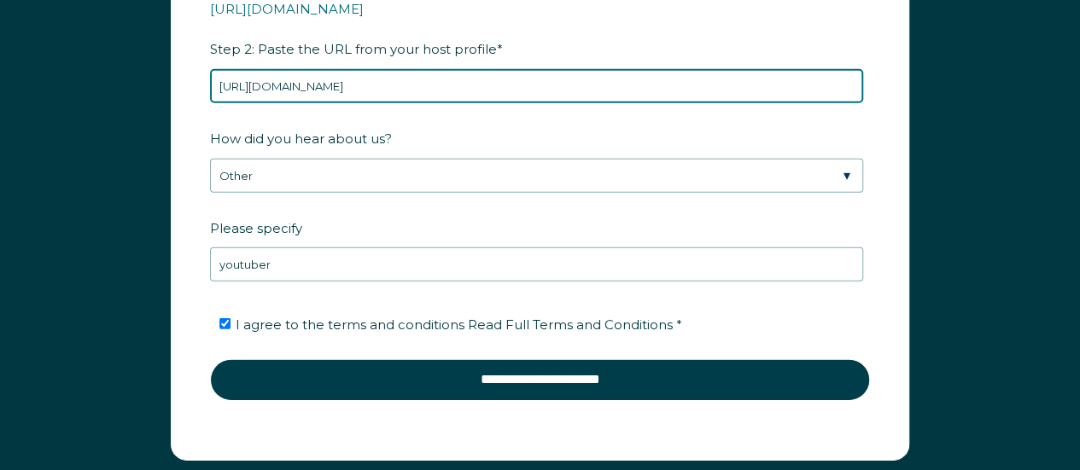
scroll to position [2550, 0]
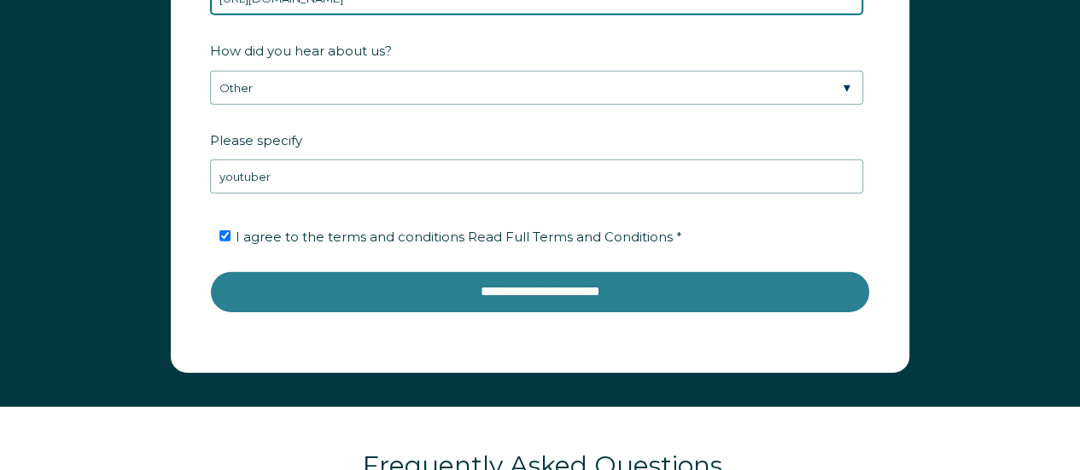
type input "https://www.airbnb.com/hosting/listings/editor/39195137/details/custom-link"
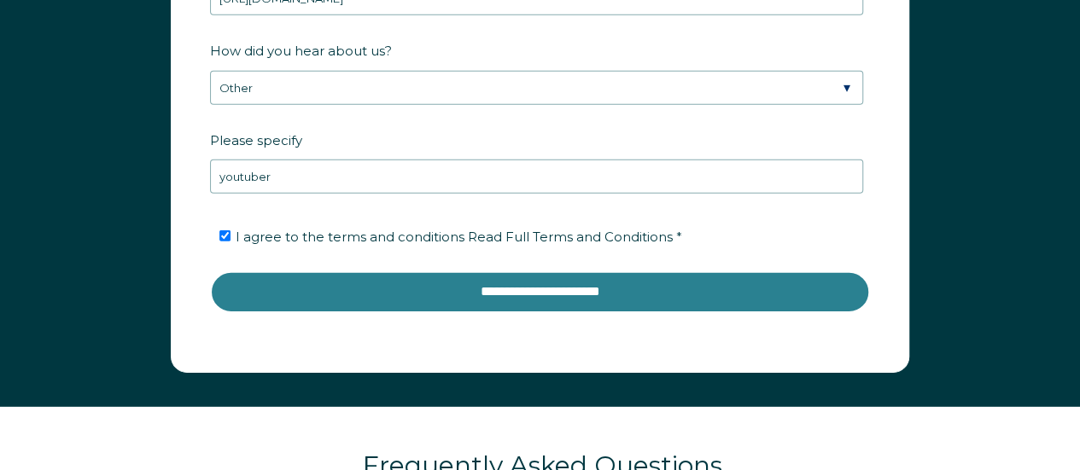
click at [641, 274] on input "**********" at bounding box center [540, 291] width 660 height 41
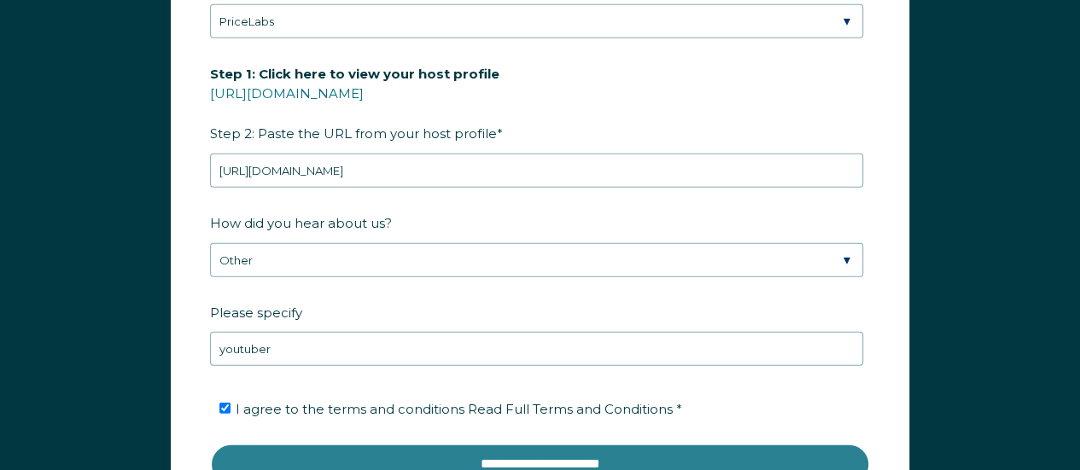
scroll to position [2294, 0]
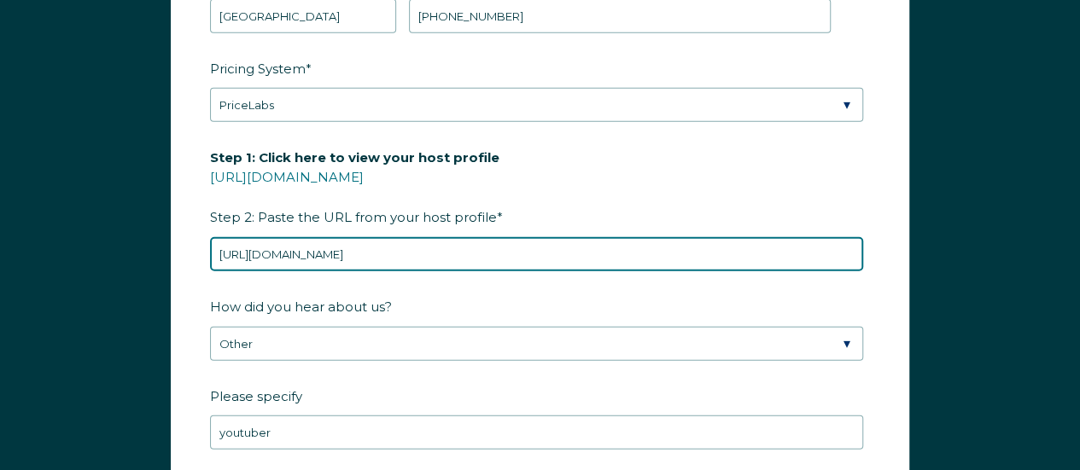
drag, startPoint x: 644, startPoint y: 240, endPoint x: 70, endPoint y: 184, distance: 576.4
click at [70, 184] on div "First Name * DEREK Last Name * Apodaca RBO Token Company ID Referrer Code Diale…" at bounding box center [540, 196] width 1080 height 934
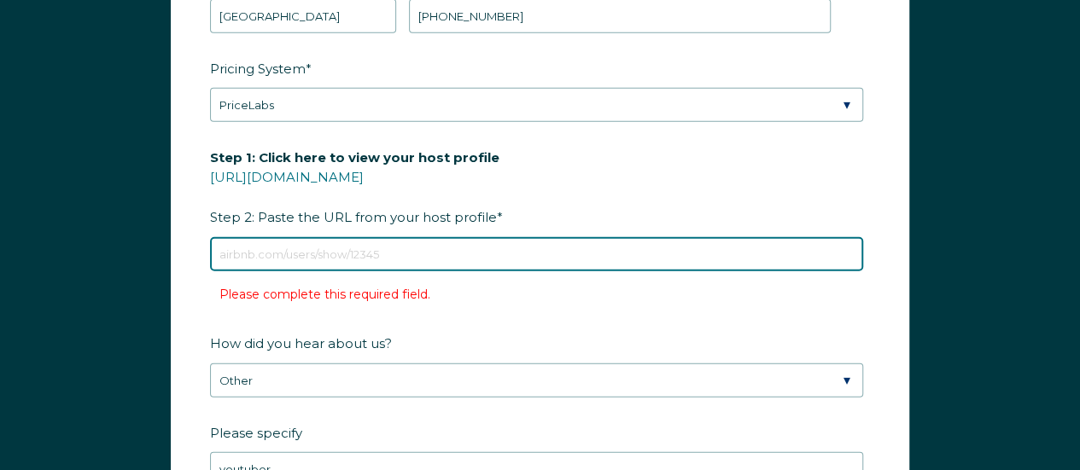
paste input "https://www.airbnb.com/hosting/listings/editor/39195137/details/custom-link"
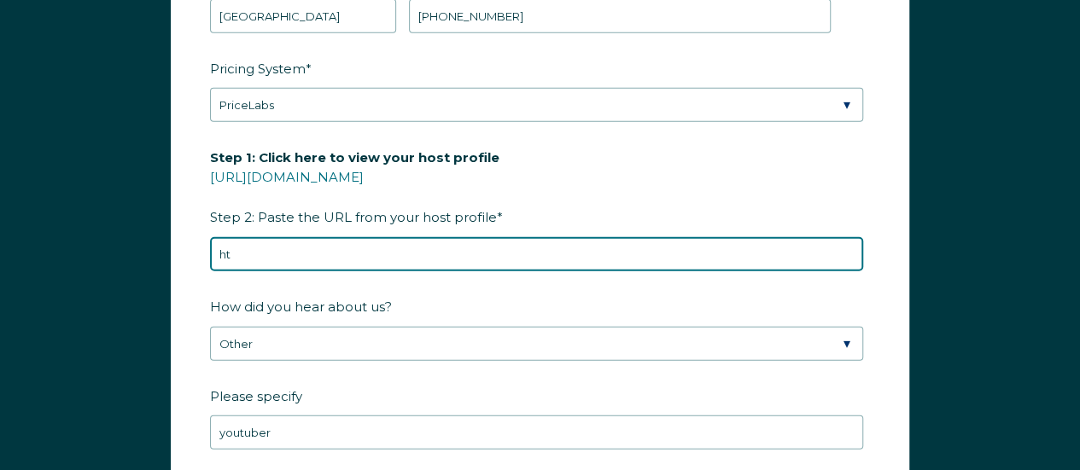
type input "h"
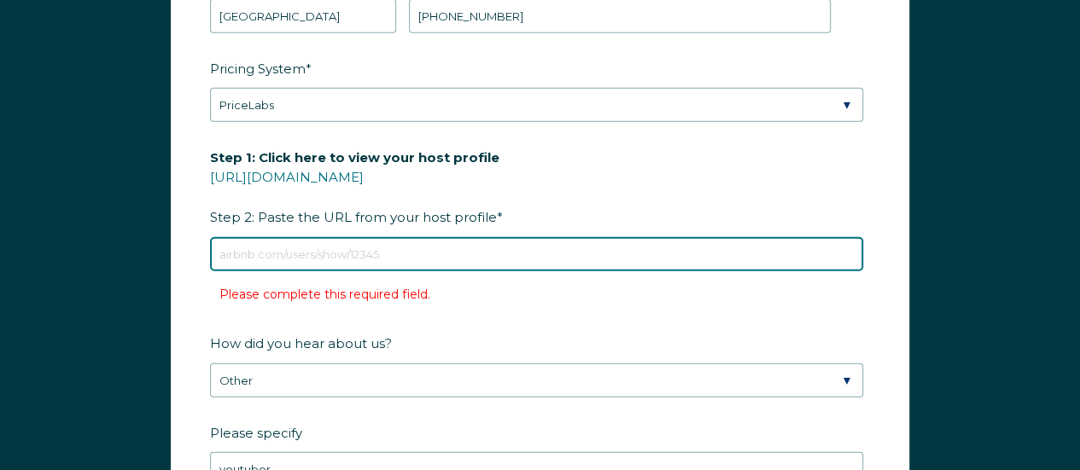
click at [541, 242] on input "Step 1: Click here to view your host profile https://www.airbnb.com/users/show/…" at bounding box center [536, 254] width 653 height 34
paste input "airbnb.com/h/casa-luna-dterrace"
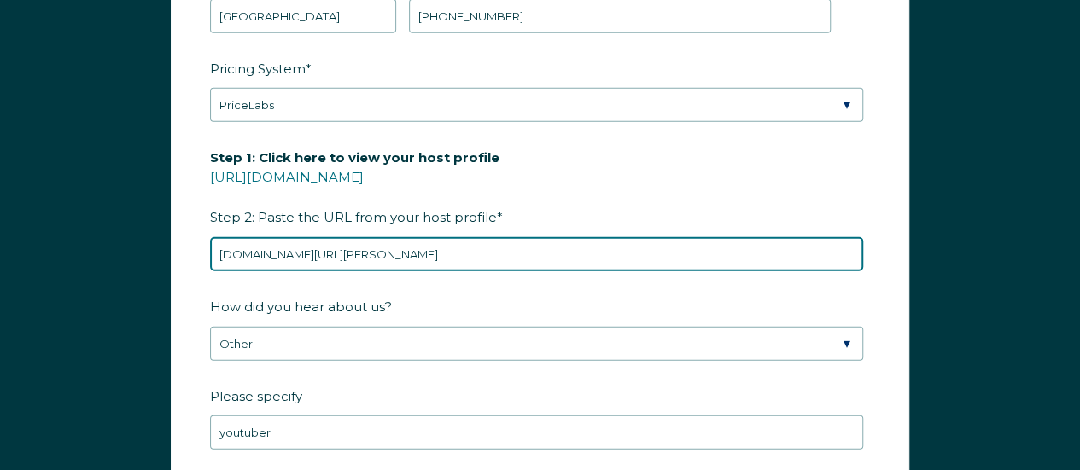
click at [217, 243] on input "airbnb.com/h/casa-luna-dterrace" at bounding box center [536, 254] width 653 height 34
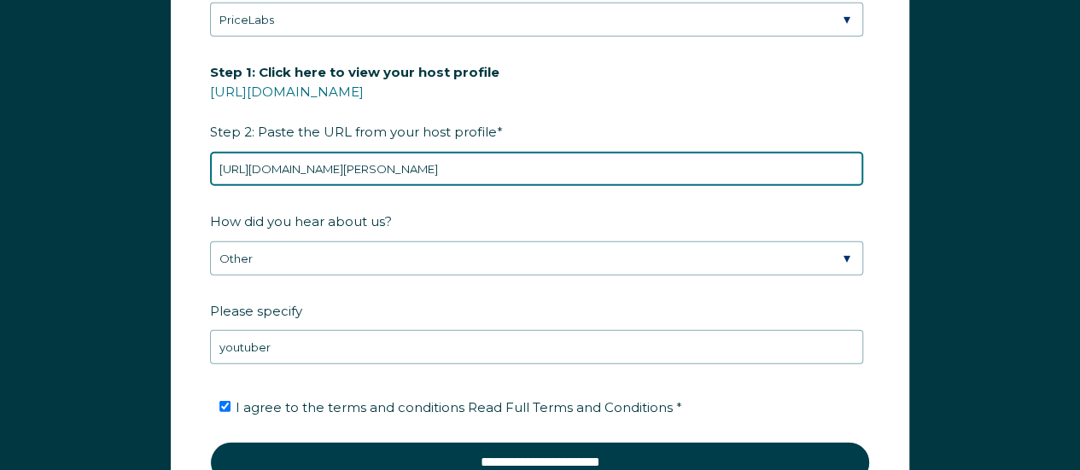
scroll to position [2550, 0]
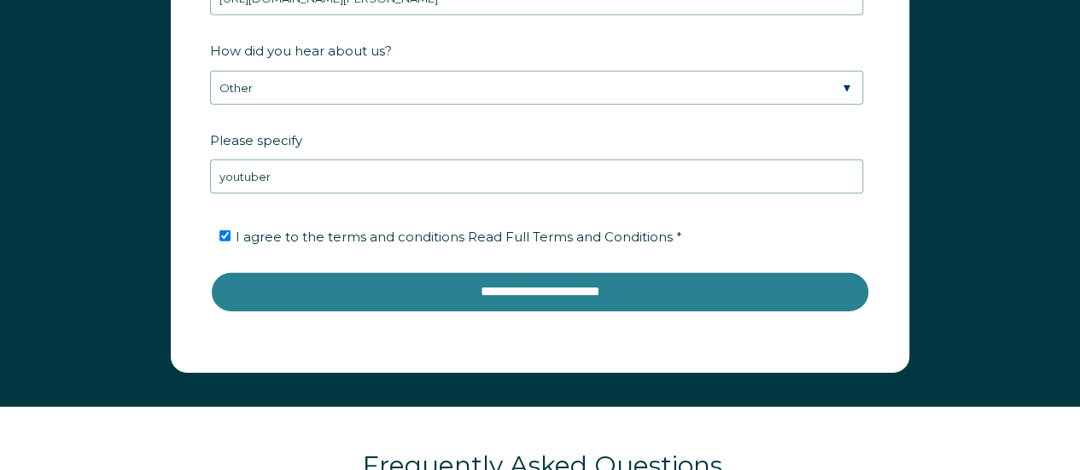
click at [377, 277] on input "**********" at bounding box center [540, 291] width 660 height 41
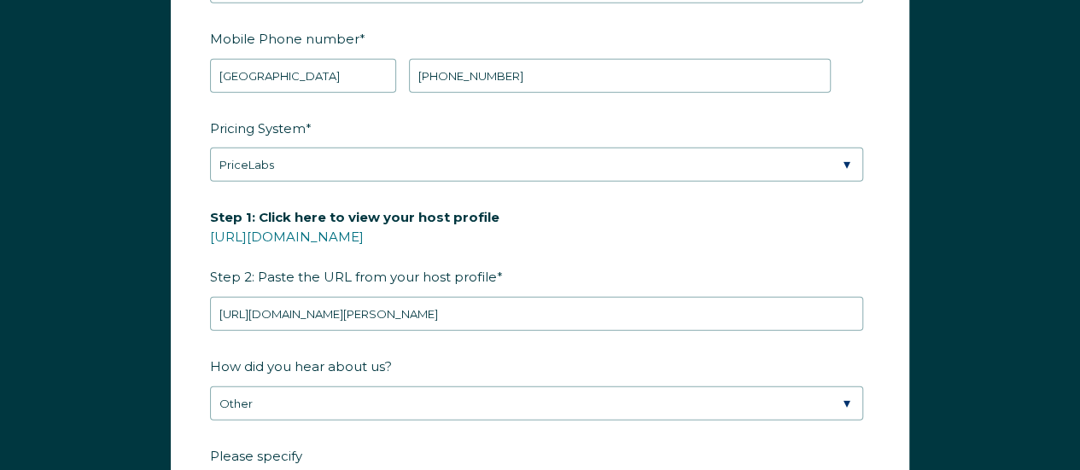
scroll to position [2208, 0]
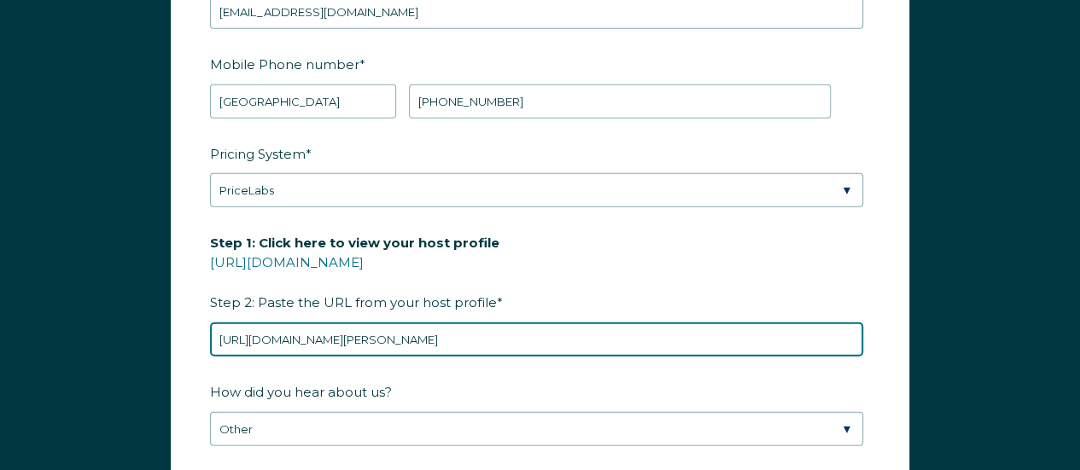
click at [254, 329] on input "https://www.airbnb.com/h/casa-luna-dterrace" at bounding box center [536, 340] width 653 height 34
click at [258, 327] on input "https://www.airbnb.com/h/casa-luna-dterrace" at bounding box center [536, 340] width 653 height 34
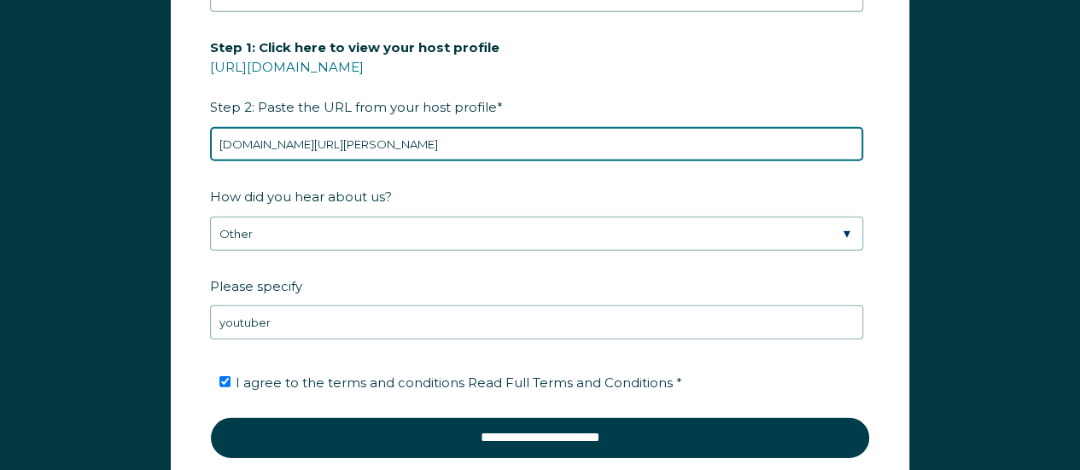
scroll to position [2550, 0]
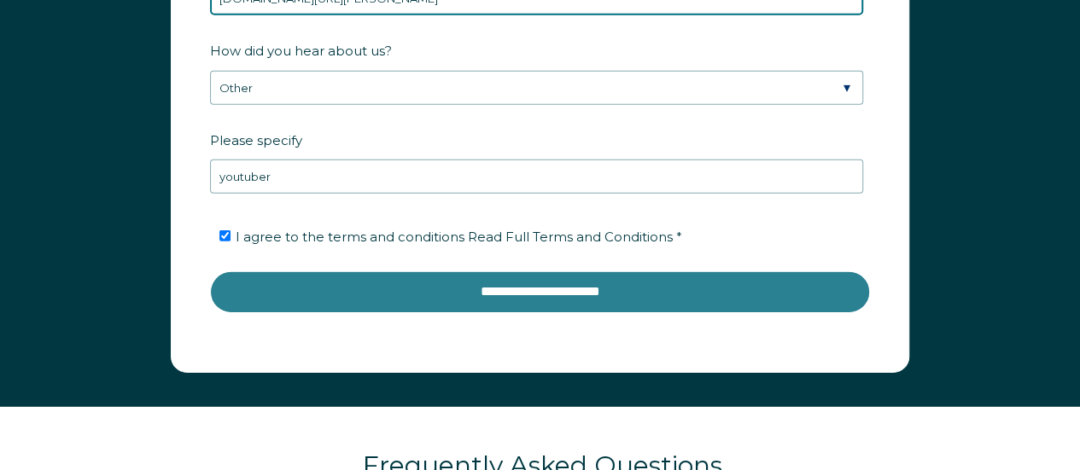
type input "airbnb.com/h/casa-luna-dterrace"
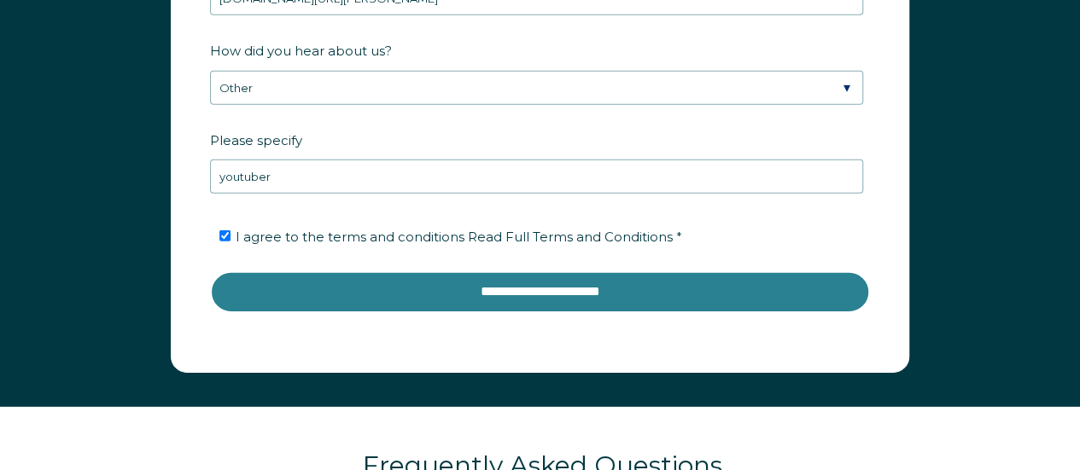
click at [405, 276] on input "**********" at bounding box center [540, 291] width 660 height 41
